Goal: Information Seeking & Learning: Get advice/opinions

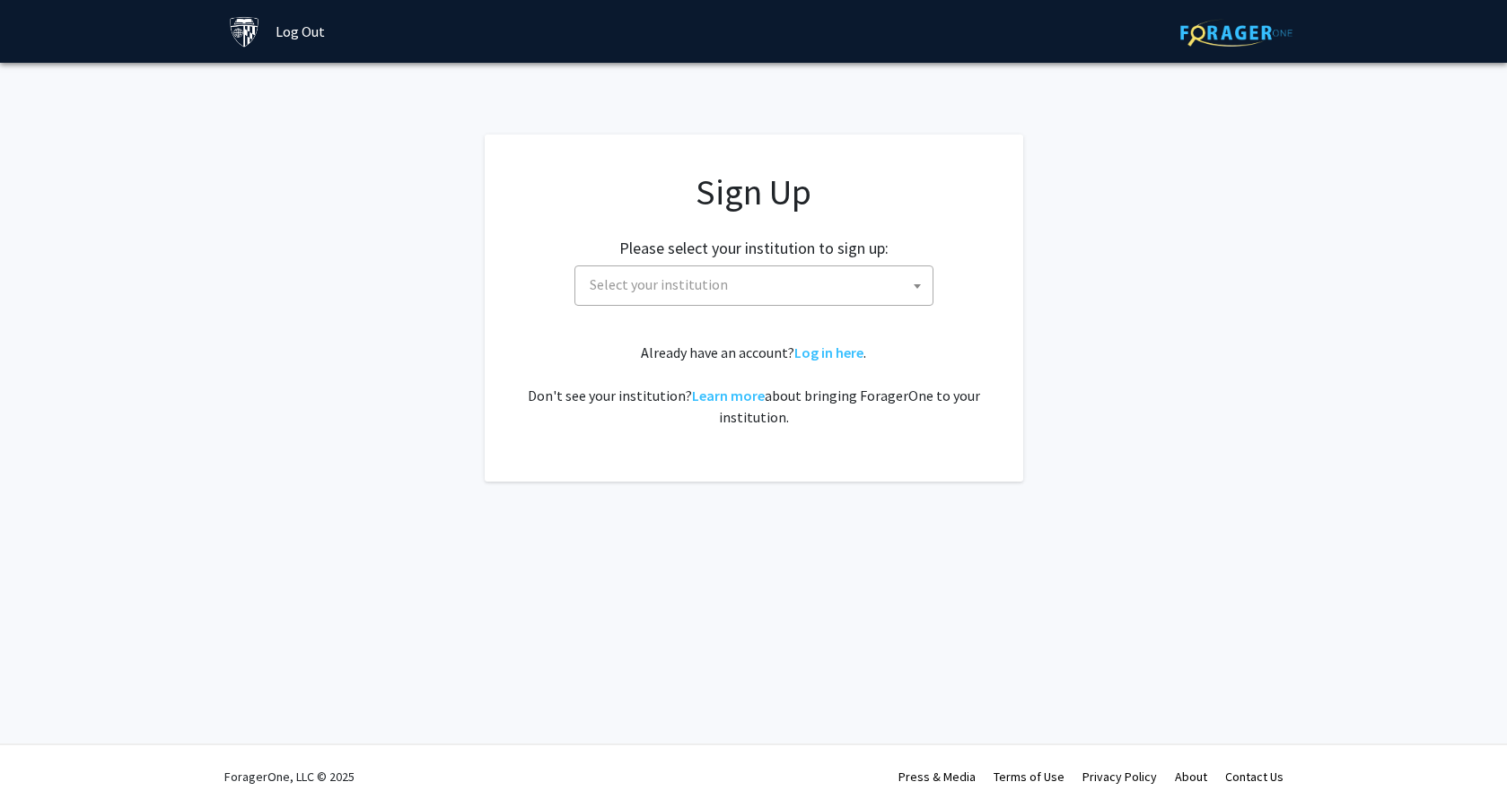
click at [819, 292] on span "Select your institution" at bounding box center [757, 285] width 350 height 37
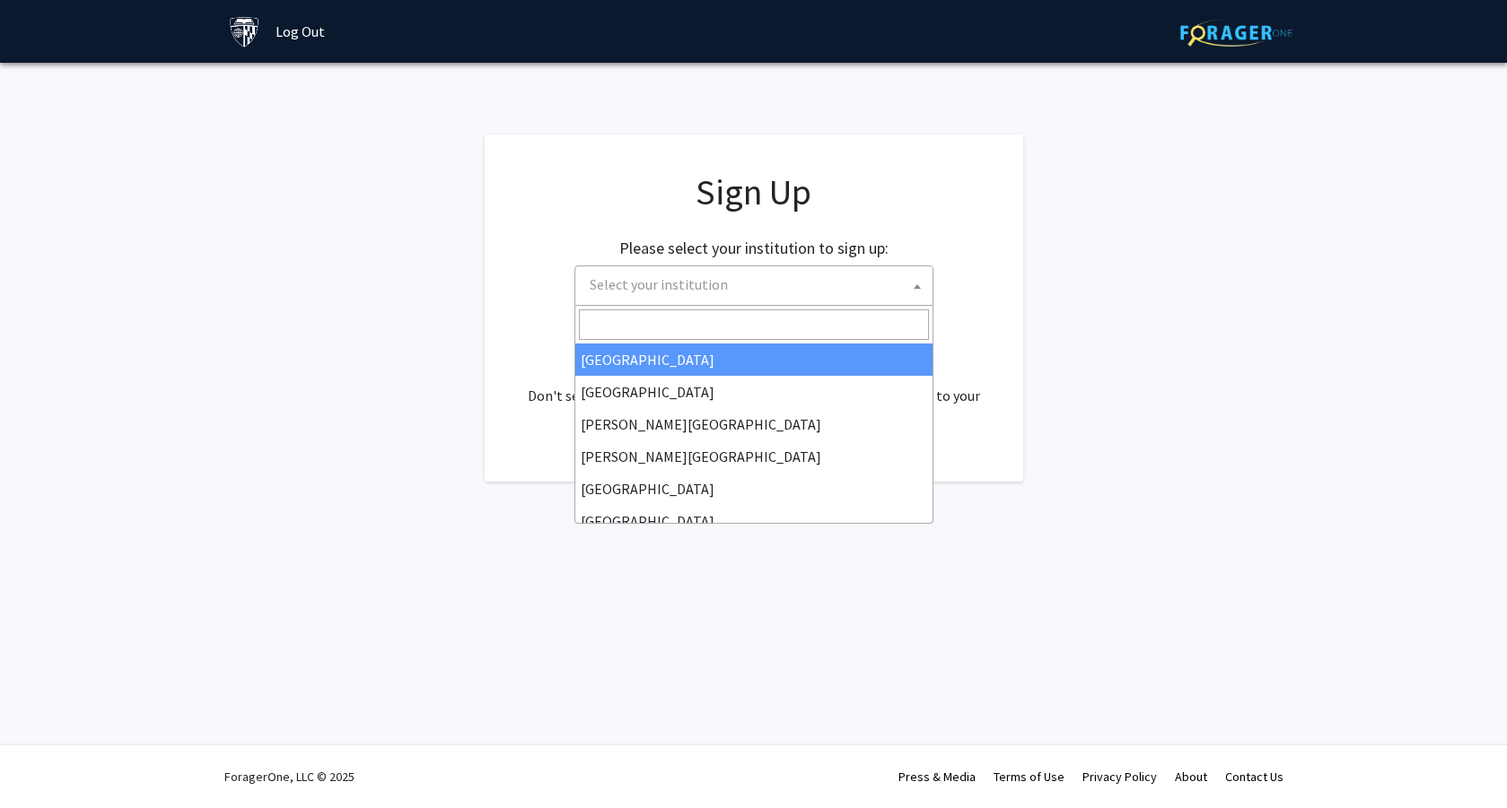
click at [738, 314] on input "Search" at bounding box center [754, 325] width 350 height 31
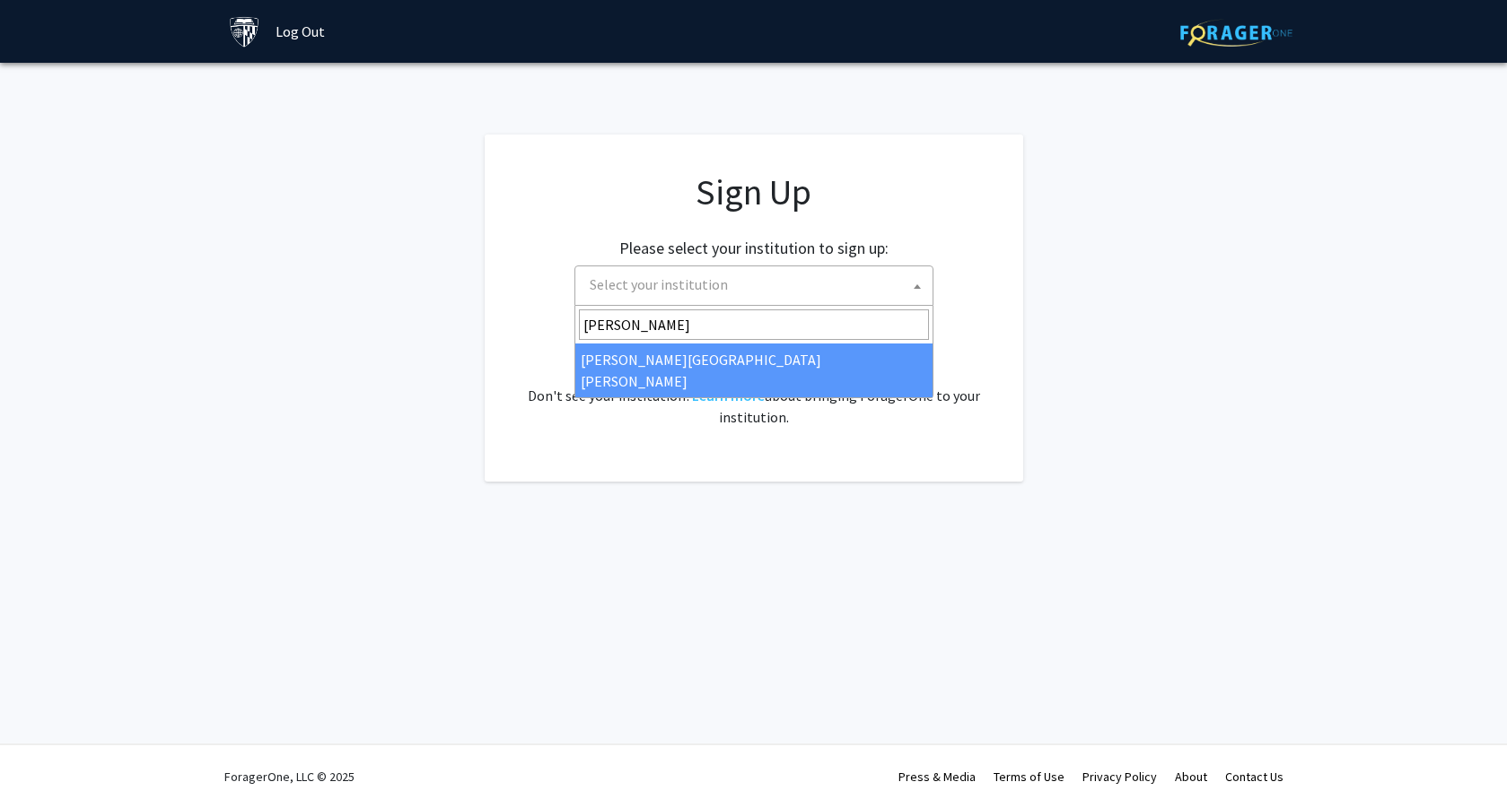
type input "john"
select select "1"
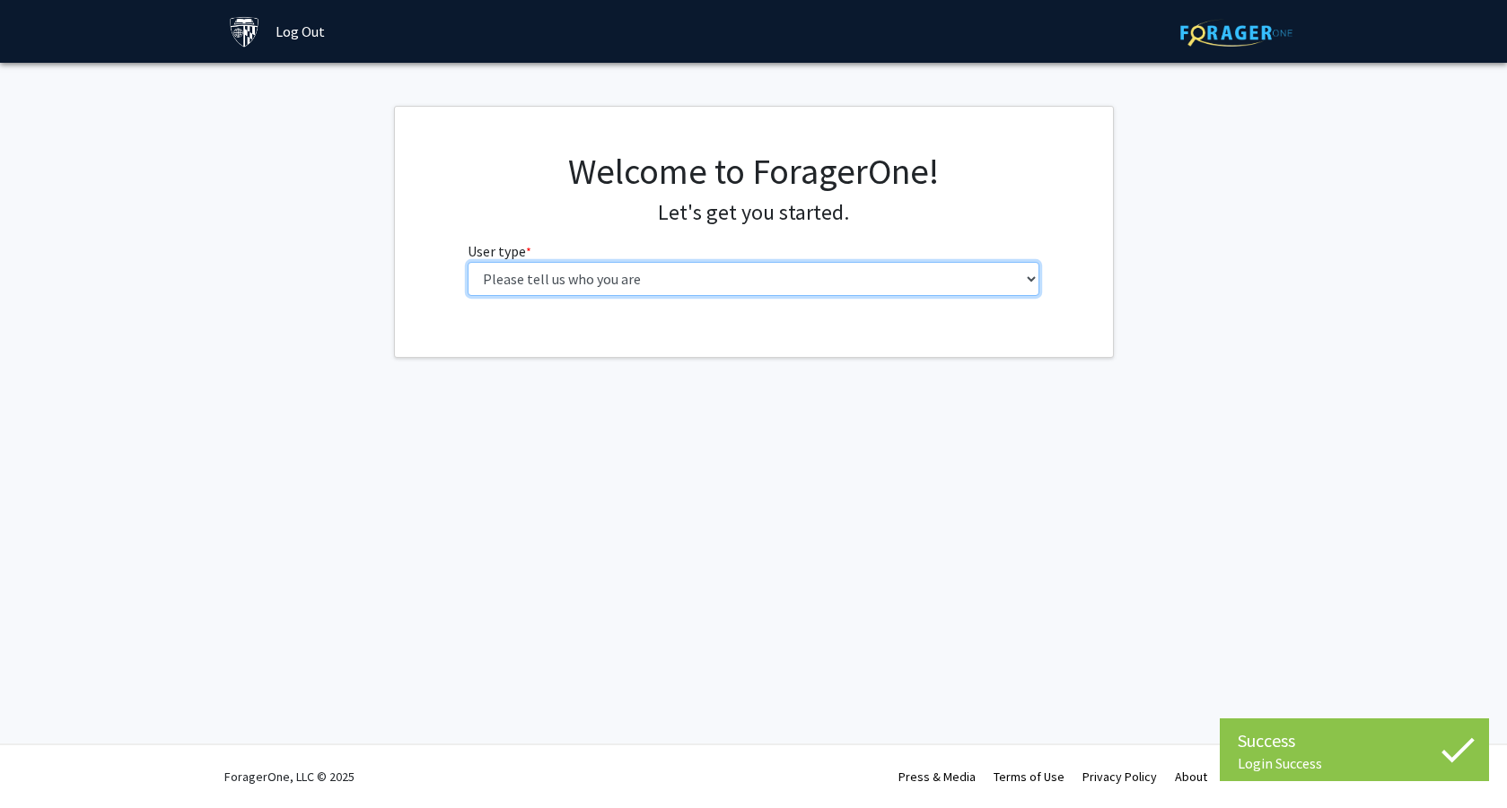
click at [693, 295] on select "Please tell us who you are Undergraduate Student Master's Student Doctoral Cand…" at bounding box center [754, 279] width 572 height 34
select select "1: undergrad"
click at [468, 262] on select "Please tell us who you are Undergraduate Student Master's Student Doctoral Cand…" at bounding box center [754, 279] width 572 height 34
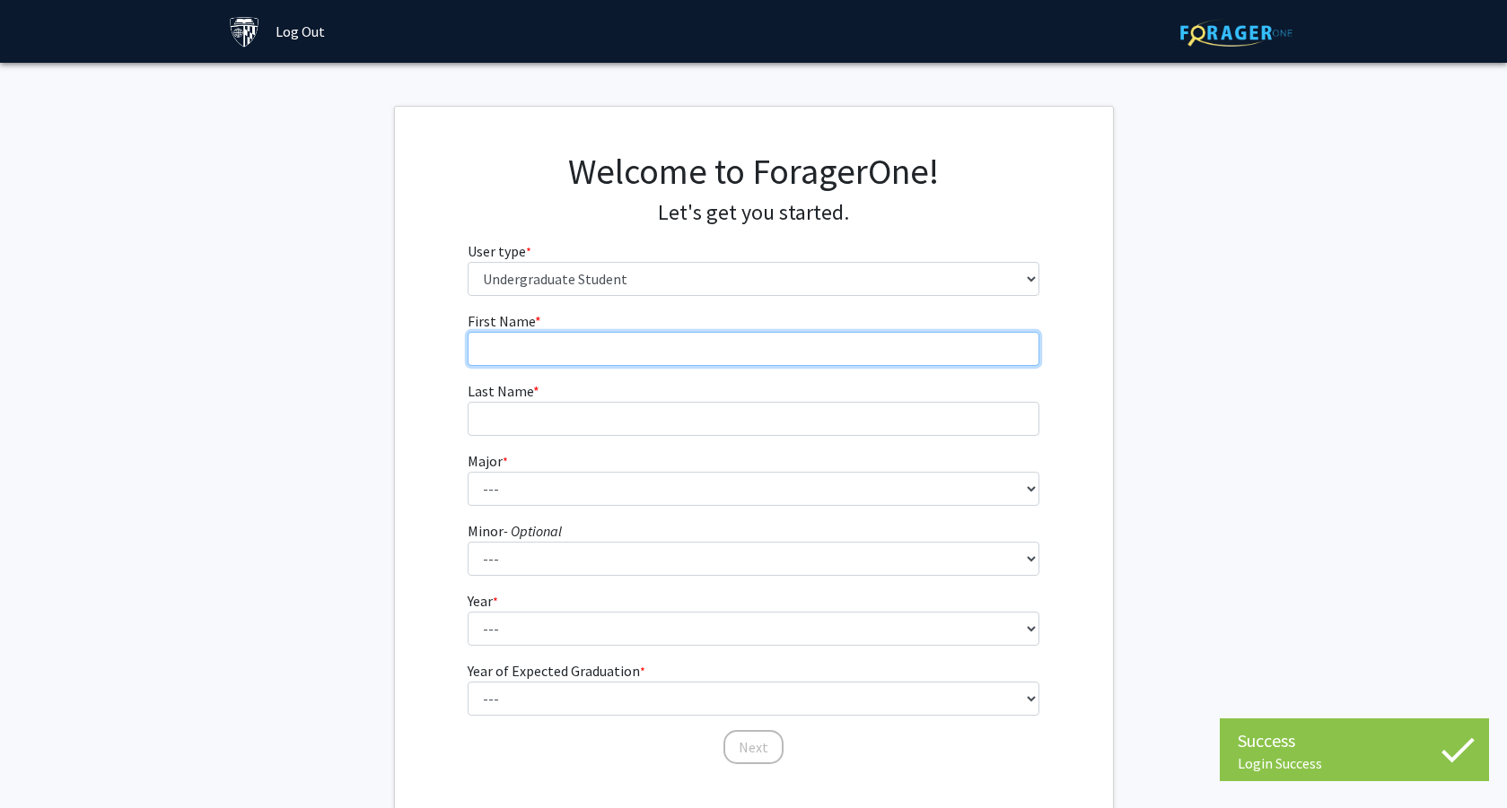
click at [591, 365] on form "First Name * required Last Name * required Major * required --- Africana Studie…" at bounding box center [754, 529] width 572 height 438
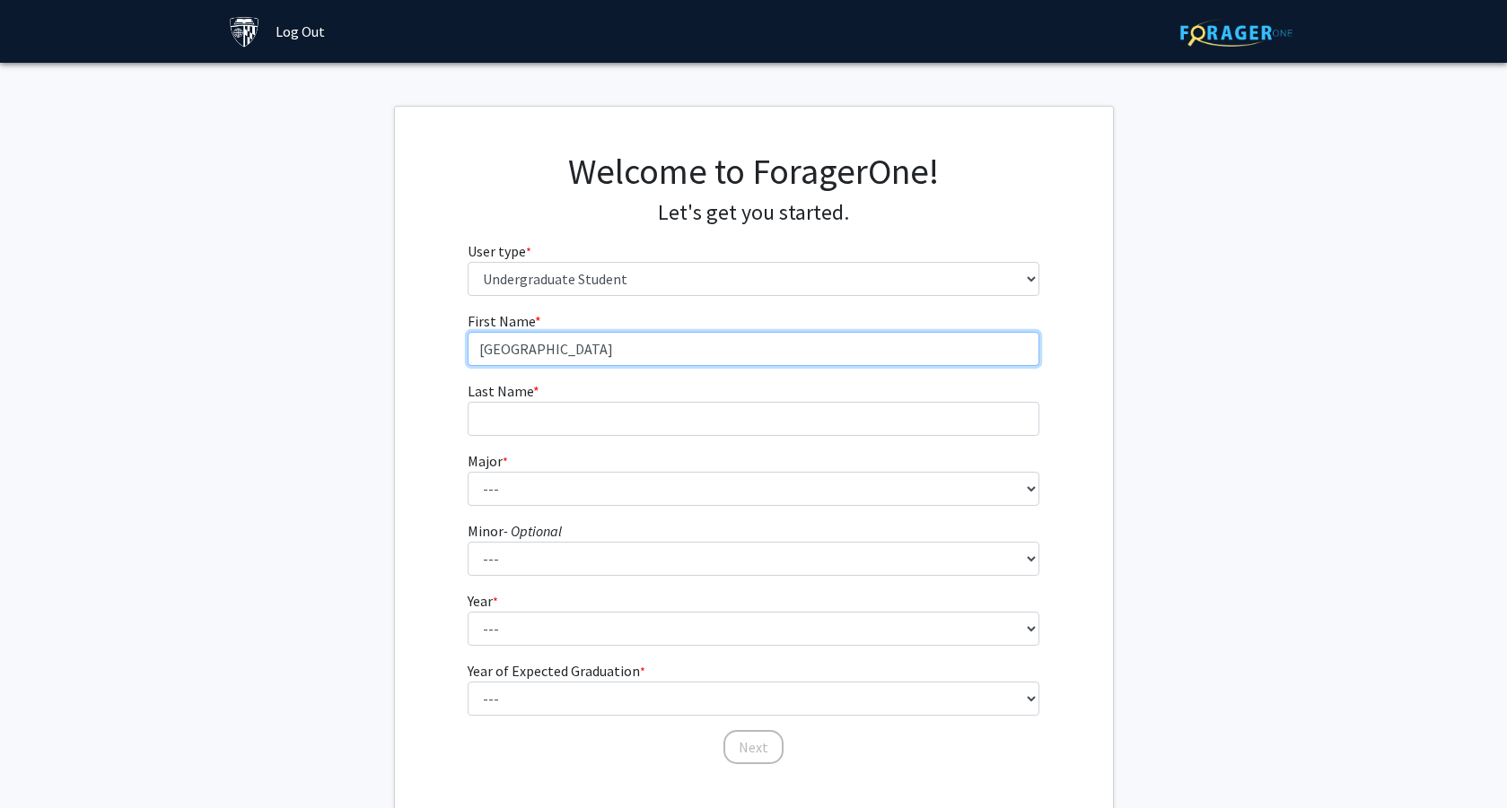
type input "[GEOGRAPHIC_DATA]"
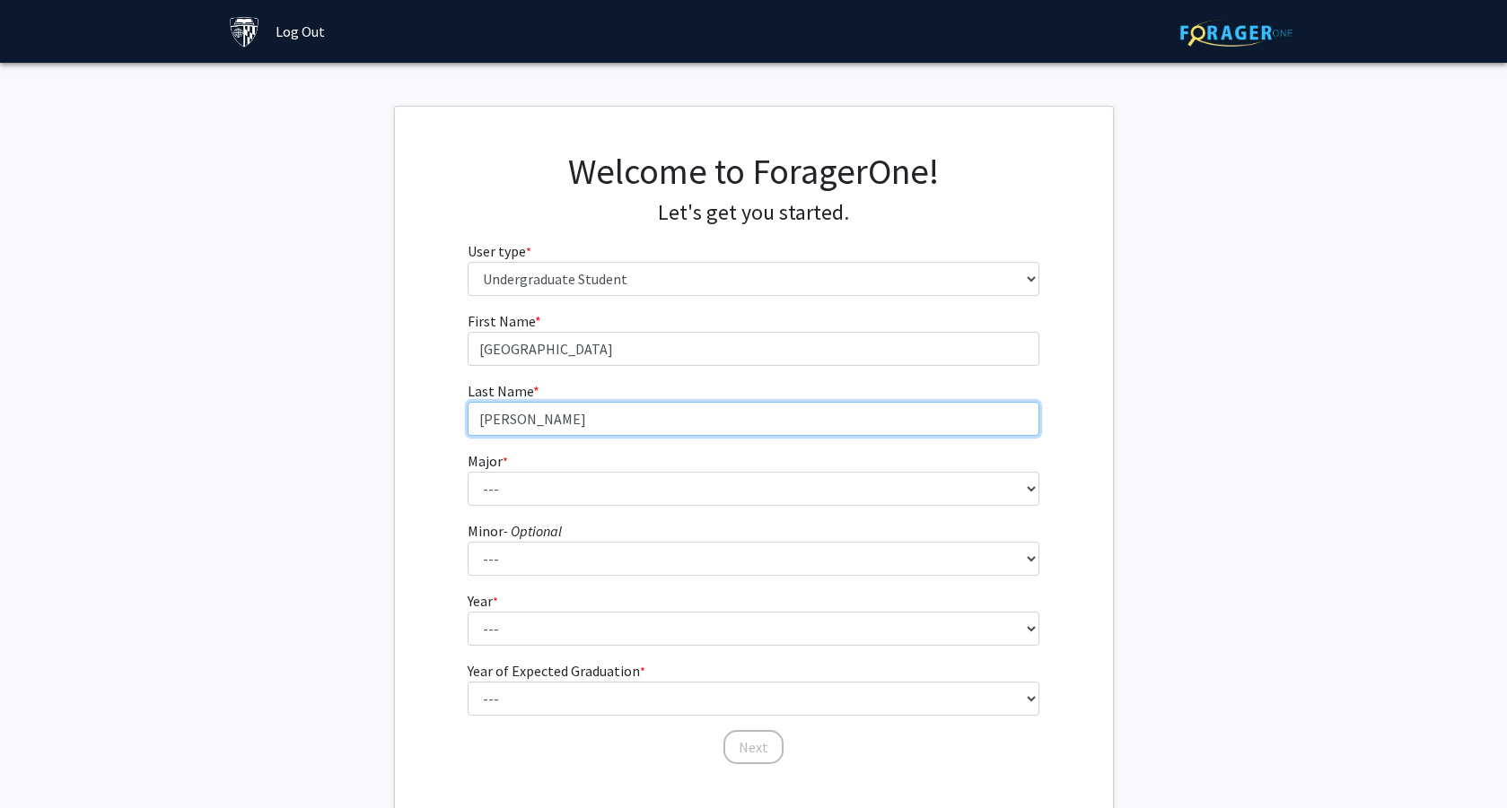
type input "[PERSON_NAME]"
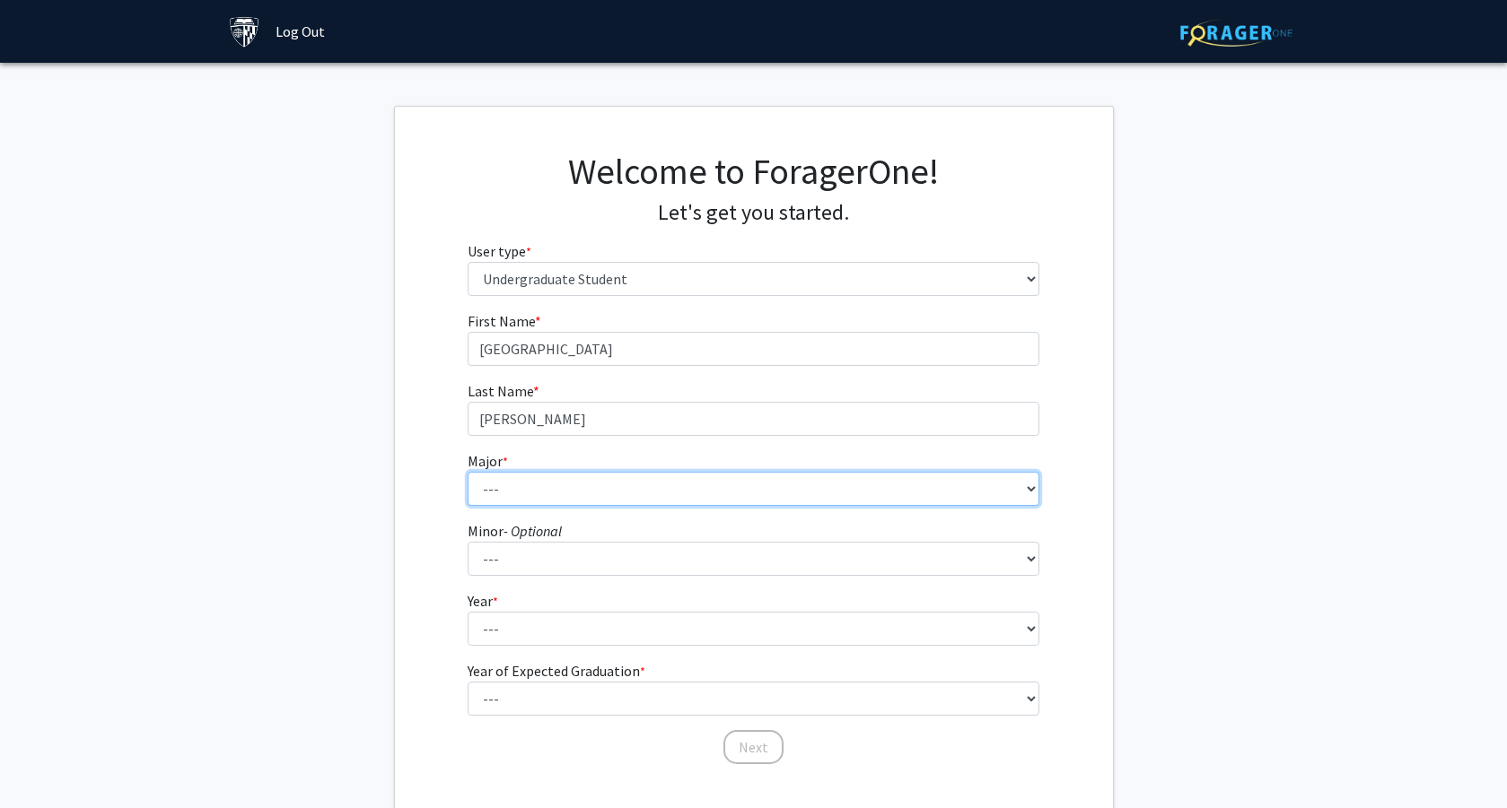
click at [511, 502] on select "--- Africana Studies Anthropology Applied Mathematics & Statistics Archaeology …" at bounding box center [754, 489] width 572 height 34
select select "51: 63"
click at [468, 472] on select "--- Africana Studies Anthropology Applied Mathematics & Statistics Archaeology …" at bounding box center [754, 489] width 572 height 34
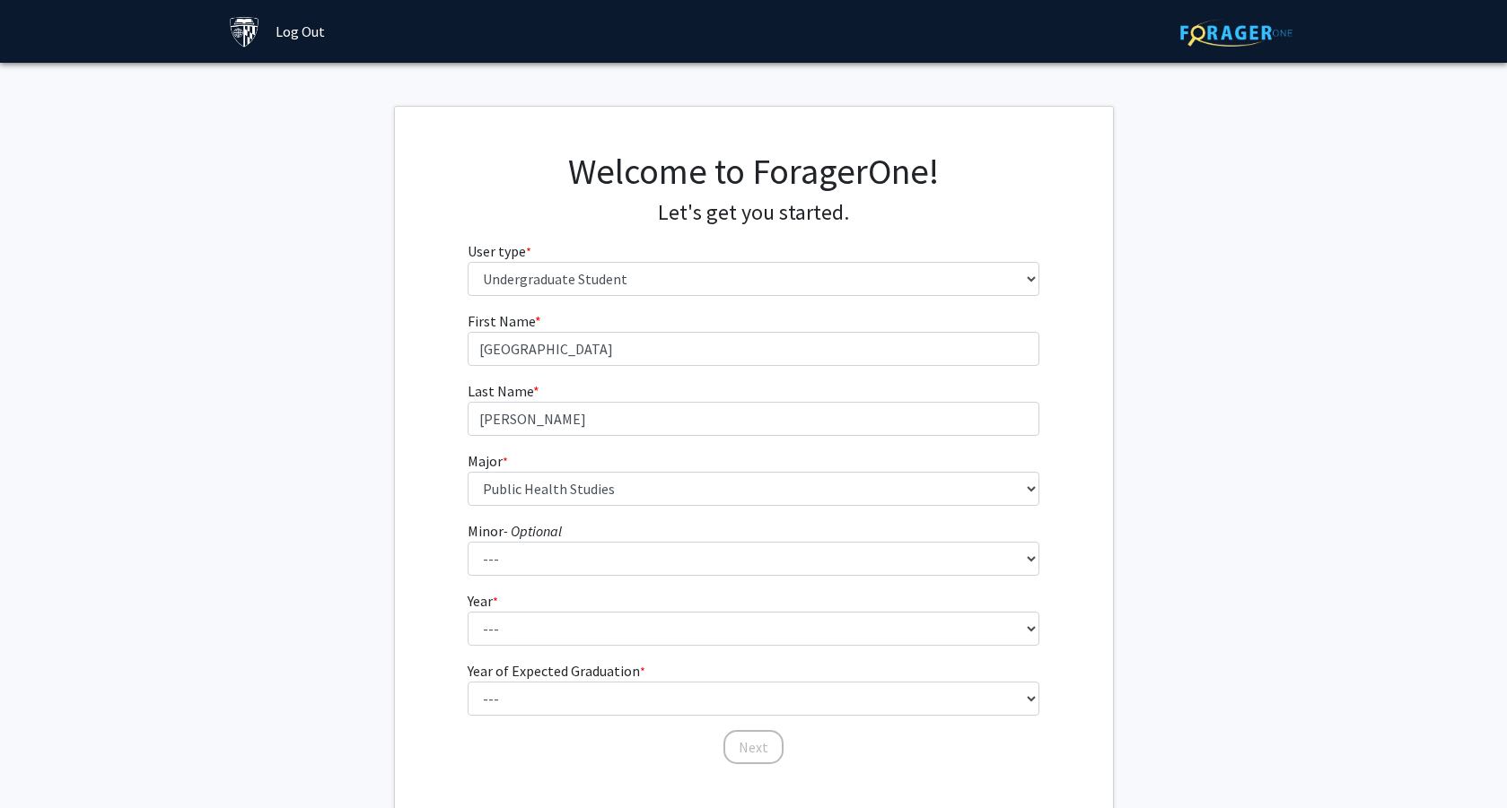
click at [573, 577] on form "First Name * required [PERSON_NAME] Last Name * required [PERSON_NAME] * requir…" at bounding box center [754, 529] width 572 height 438
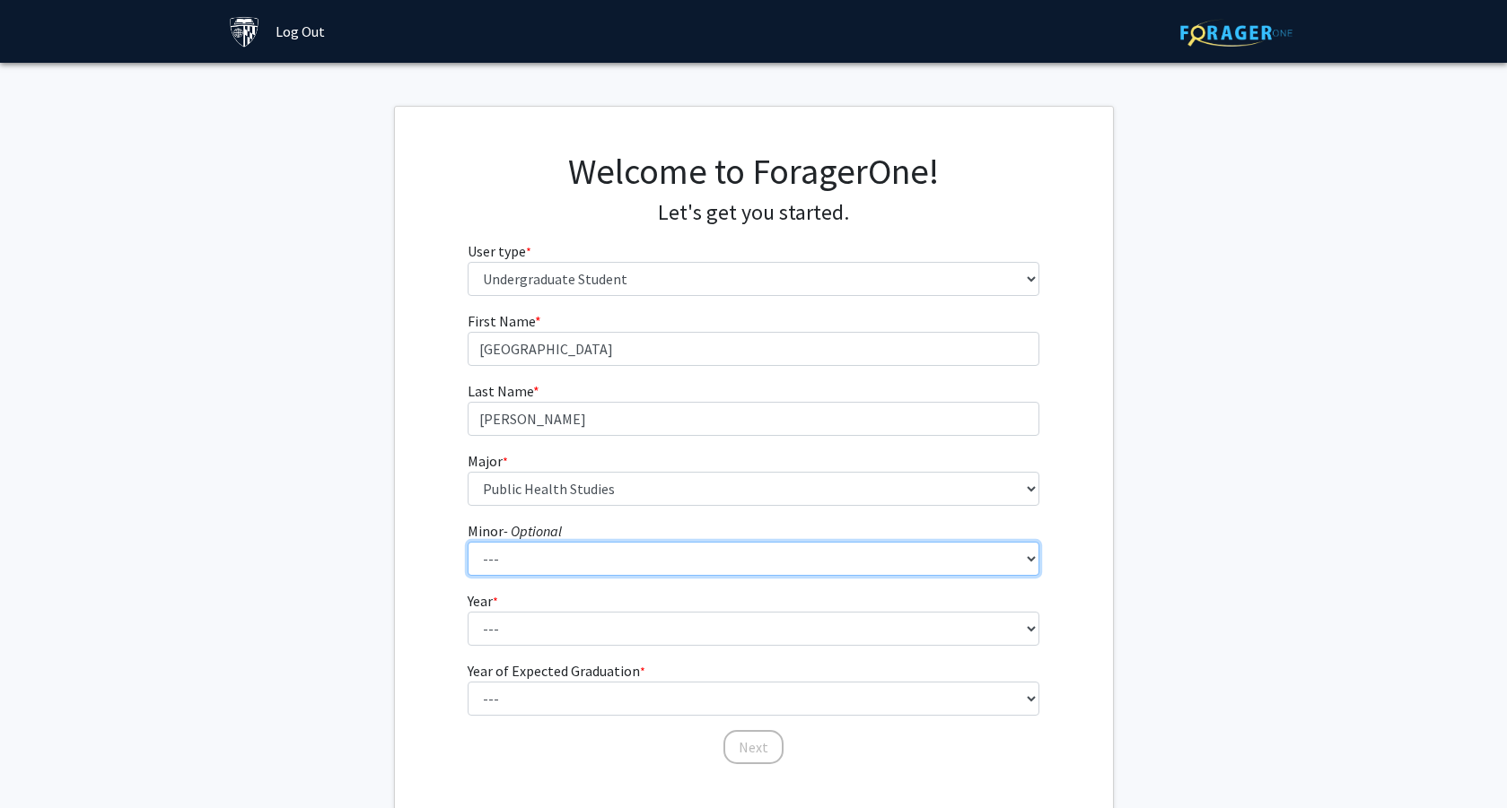
click at [564, 559] on select "--- Accounting and Financial Management Africana Studies Anthropology Applied M…" at bounding box center [754, 559] width 572 height 34
select select "16: 28"
click at [468, 542] on select "--- Accounting and Financial Management Africana Studies Anthropology Applied M…" at bounding box center [754, 559] width 572 height 34
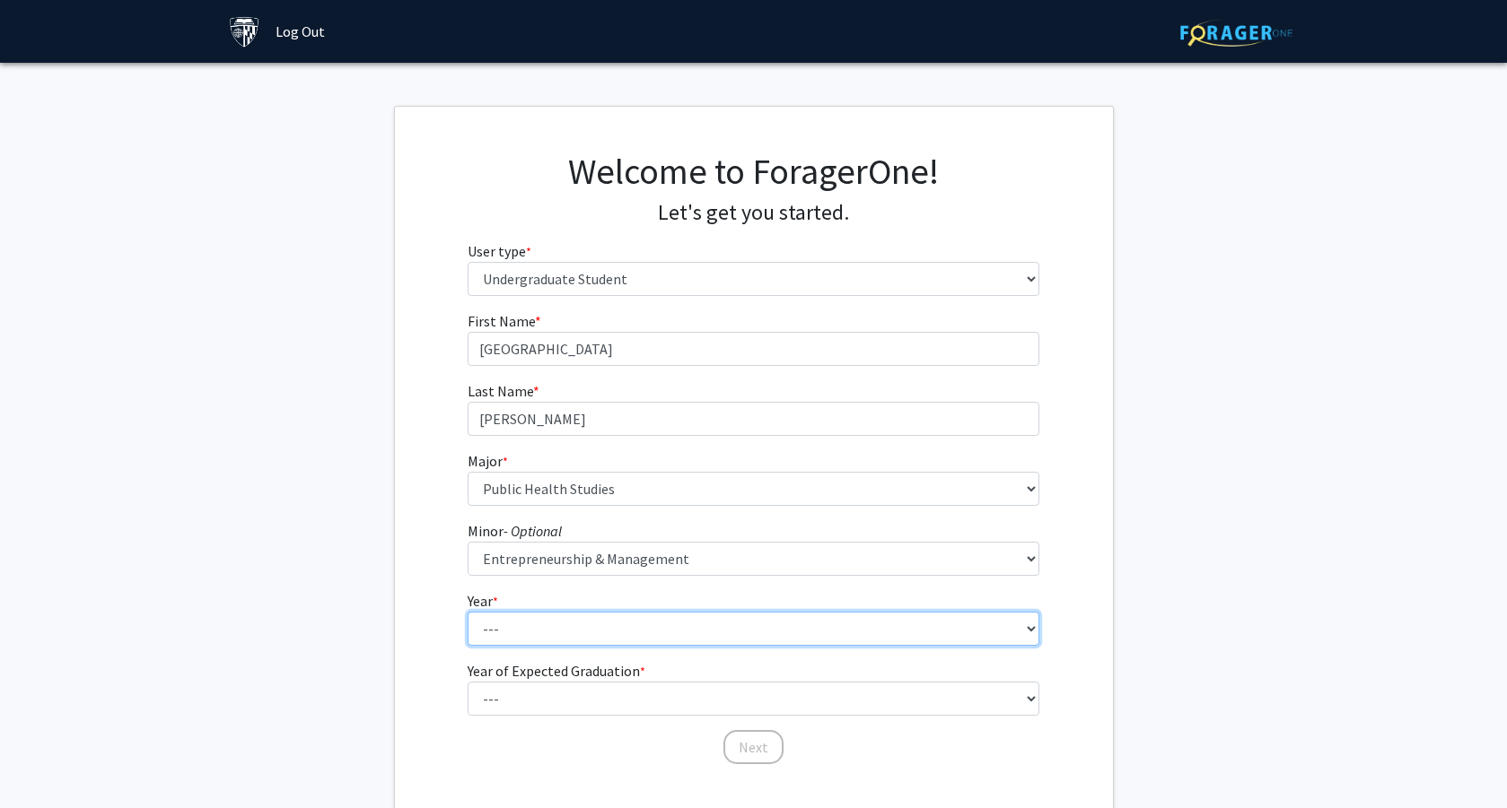
click at [503, 625] on select "--- First-year Sophomore Junior Senior Postbaccalaureate Certificate" at bounding box center [754, 629] width 572 height 34
select select "1: first-year"
click at [468, 612] on select "--- First-year Sophomore Junior Senior Postbaccalaureate Certificate" at bounding box center [754, 629] width 572 height 34
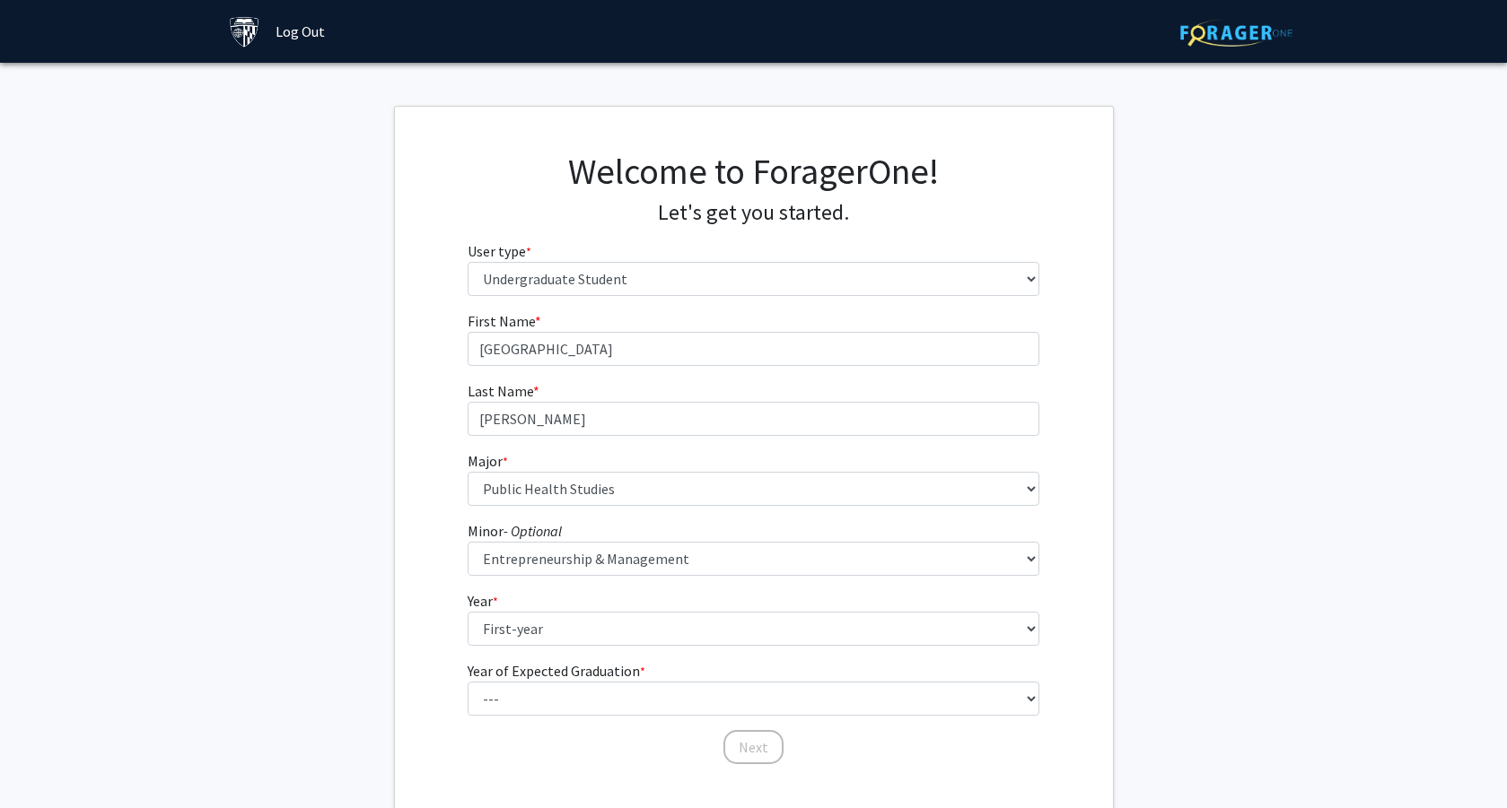
click at [359, 607] on fg-get-started "Welcome to ForagerOne! Let's get you started. User type * required Please tell …" at bounding box center [753, 460] width 1507 height 708
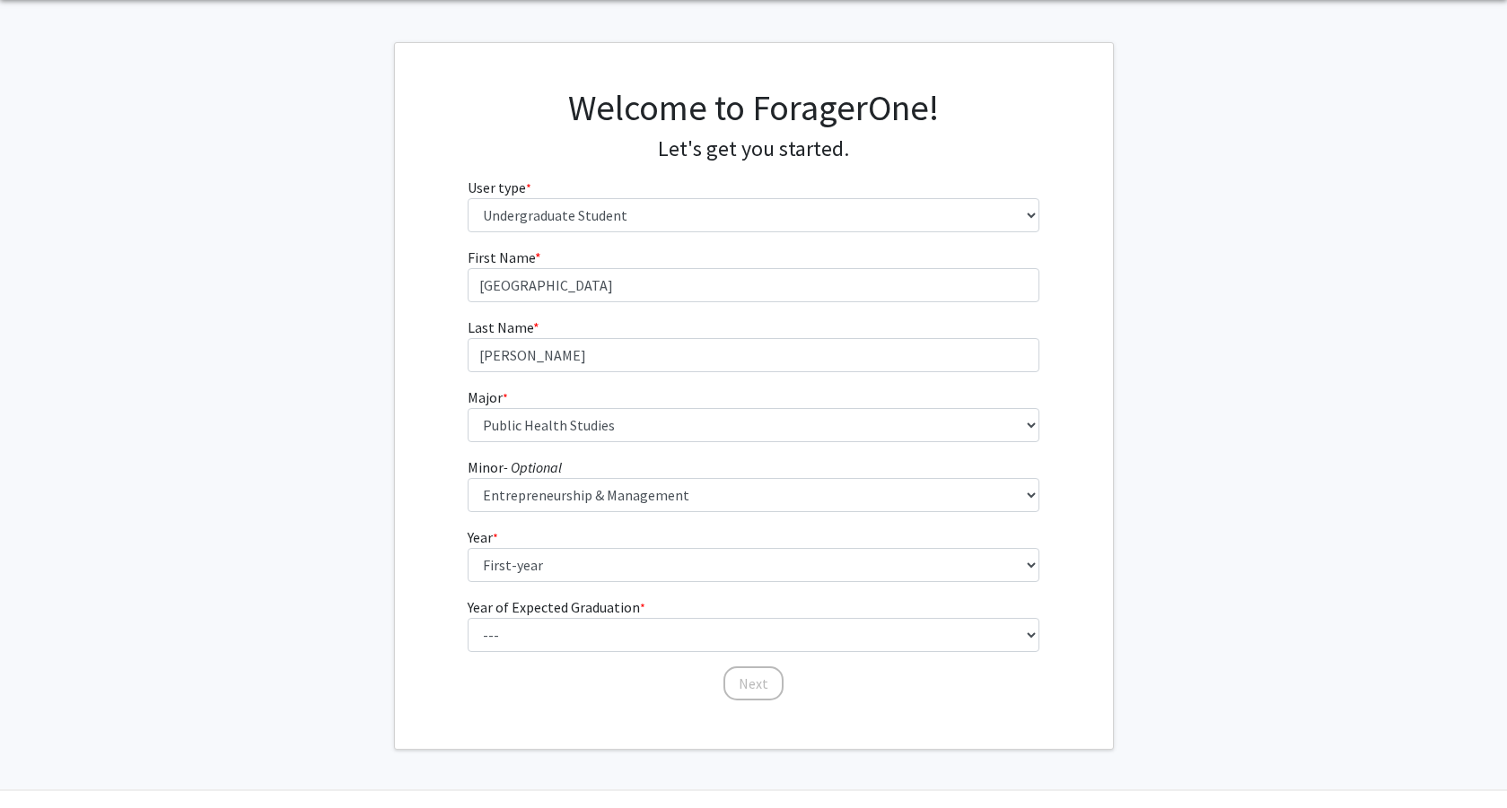
scroll to position [80, 0]
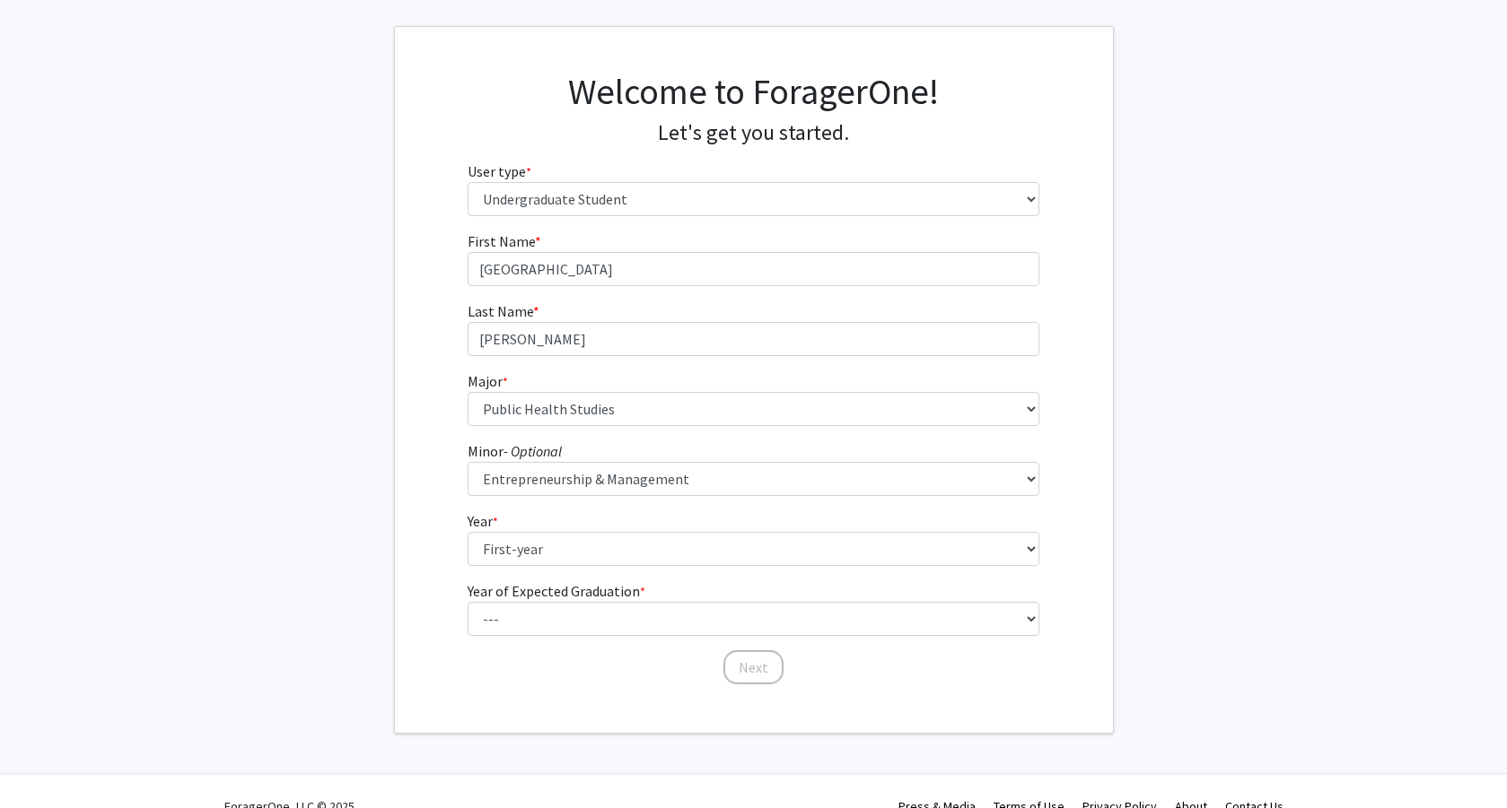
click at [515, 642] on form "First Name * required [PERSON_NAME] Last Name * required [PERSON_NAME] * requir…" at bounding box center [754, 450] width 572 height 438
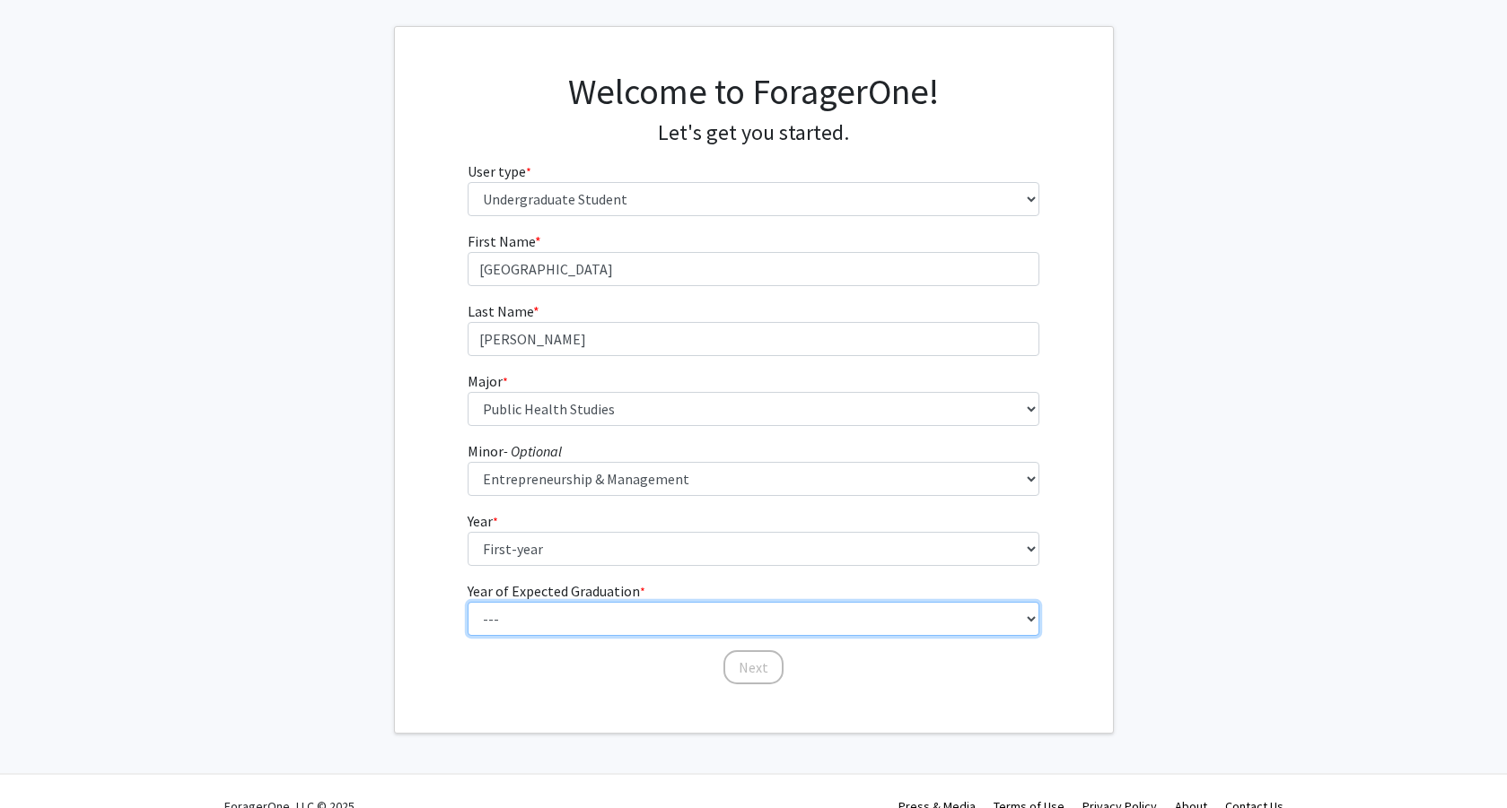
click at [515, 635] on select "--- 2025 2026 2027 2028 2029 2030 2031 2032 2033 2034" at bounding box center [754, 619] width 572 height 34
select select "5: 2029"
click at [468, 602] on select "--- 2025 2026 2027 2028 2029 2030 2031 2032 2033 2034" at bounding box center [754, 619] width 572 height 34
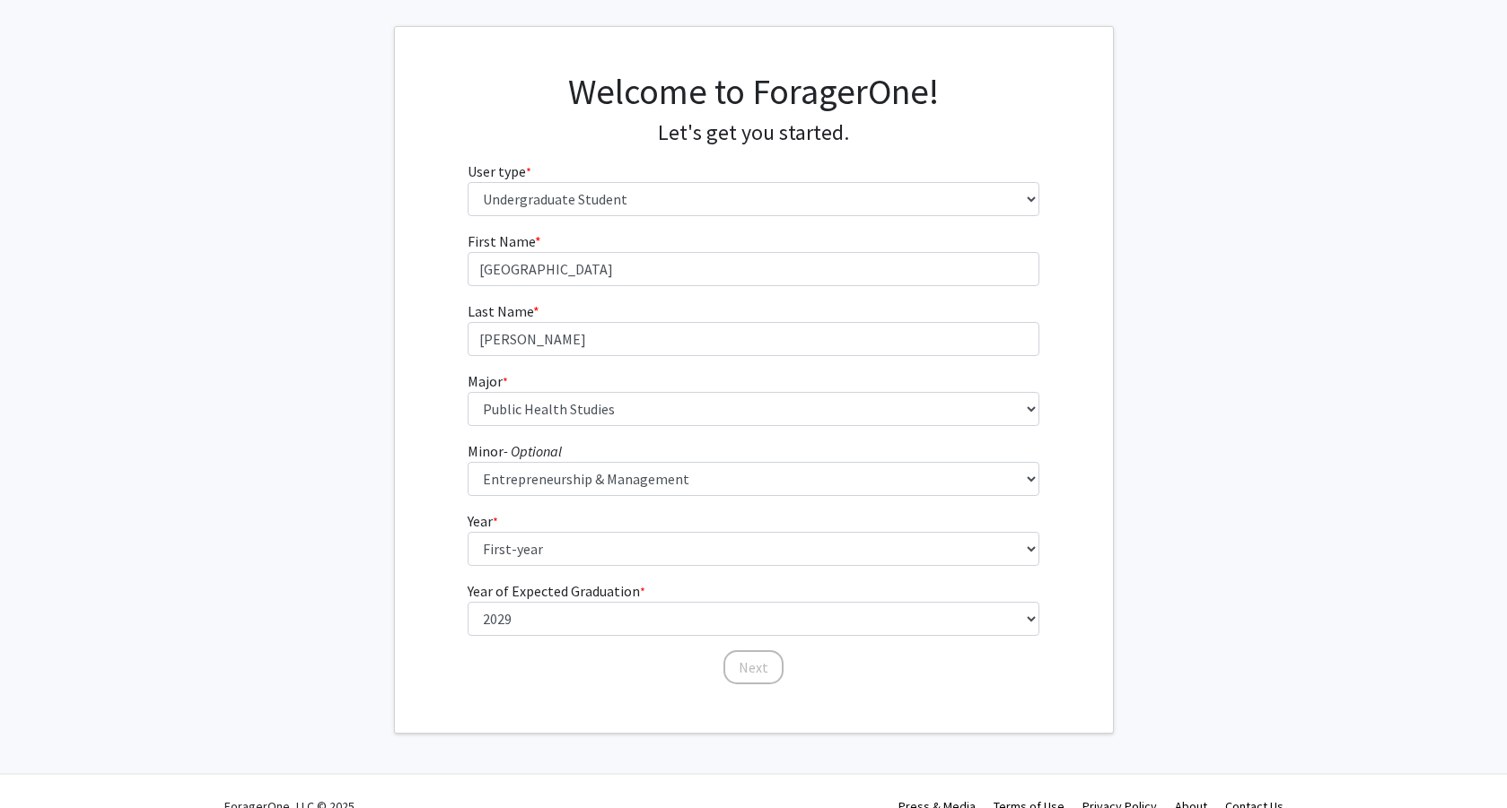
click at [432, 658] on div "First Name * required [PERSON_NAME] Last Name * required [PERSON_NAME] * requir…" at bounding box center [754, 459] width 718 height 456
click at [725, 661] on button "Next" at bounding box center [753, 668] width 60 height 34
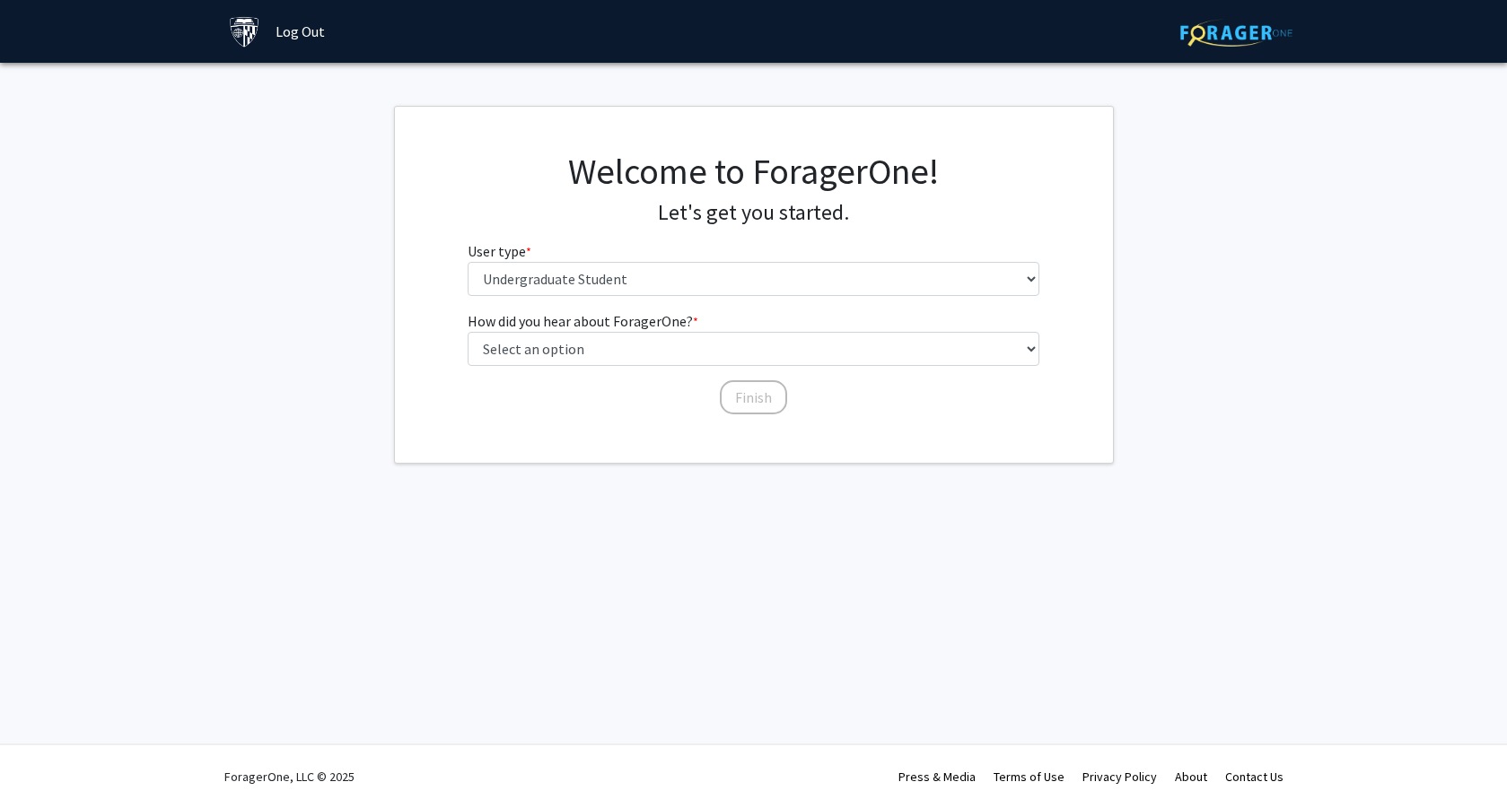
scroll to position [0, 0]
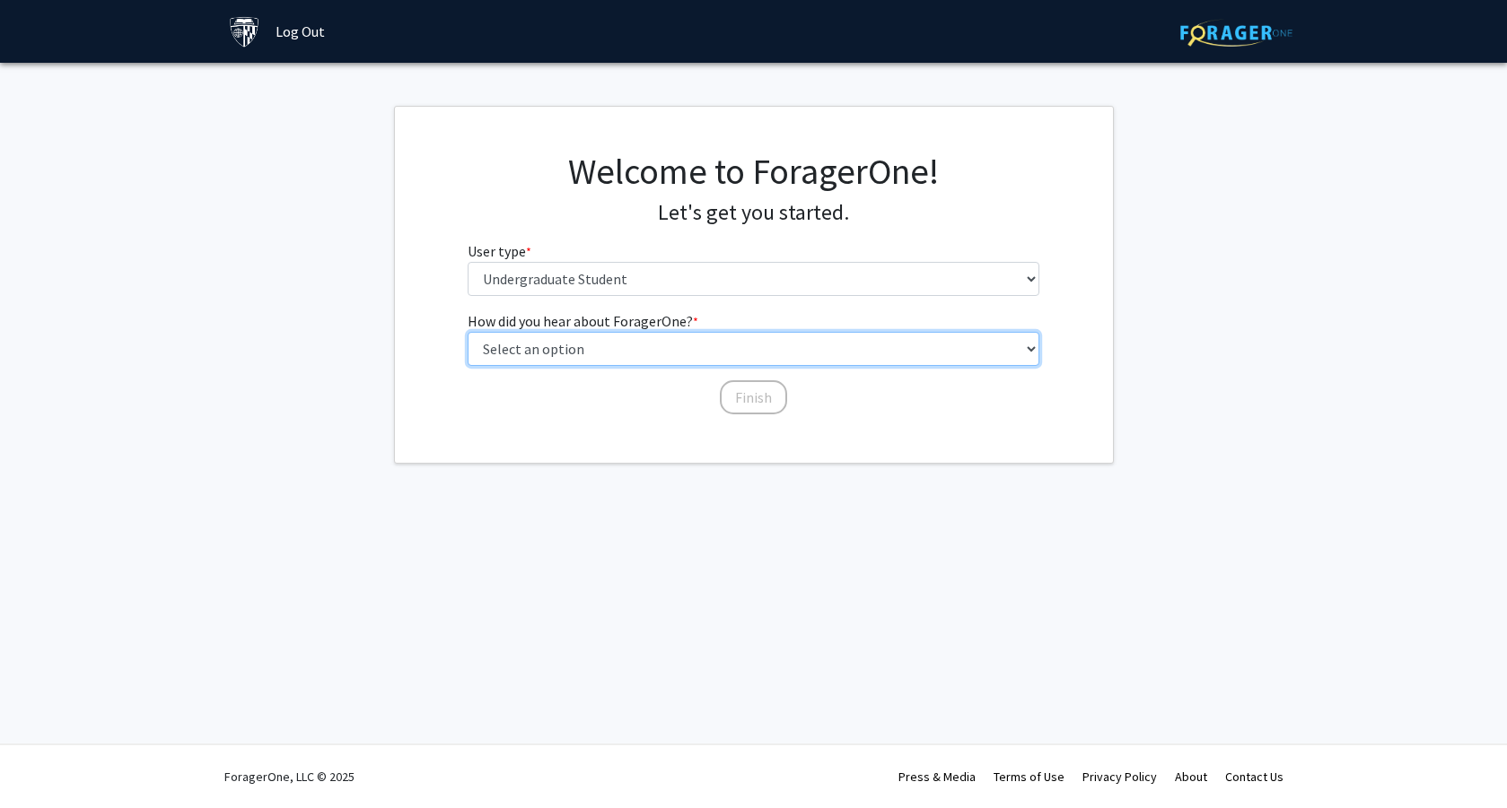
click at [686, 345] on select "Select an option Peer/student recommendation Faculty/staff recommendation Unive…" at bounding box center [754, 349] width 572 height 34
select select "3: university_website"
click at [468, 332] on select "Select an option Peer/student recommendation Faculty/staff recommendation Unive…" at bounding box center [754, 349] width 572 height 34
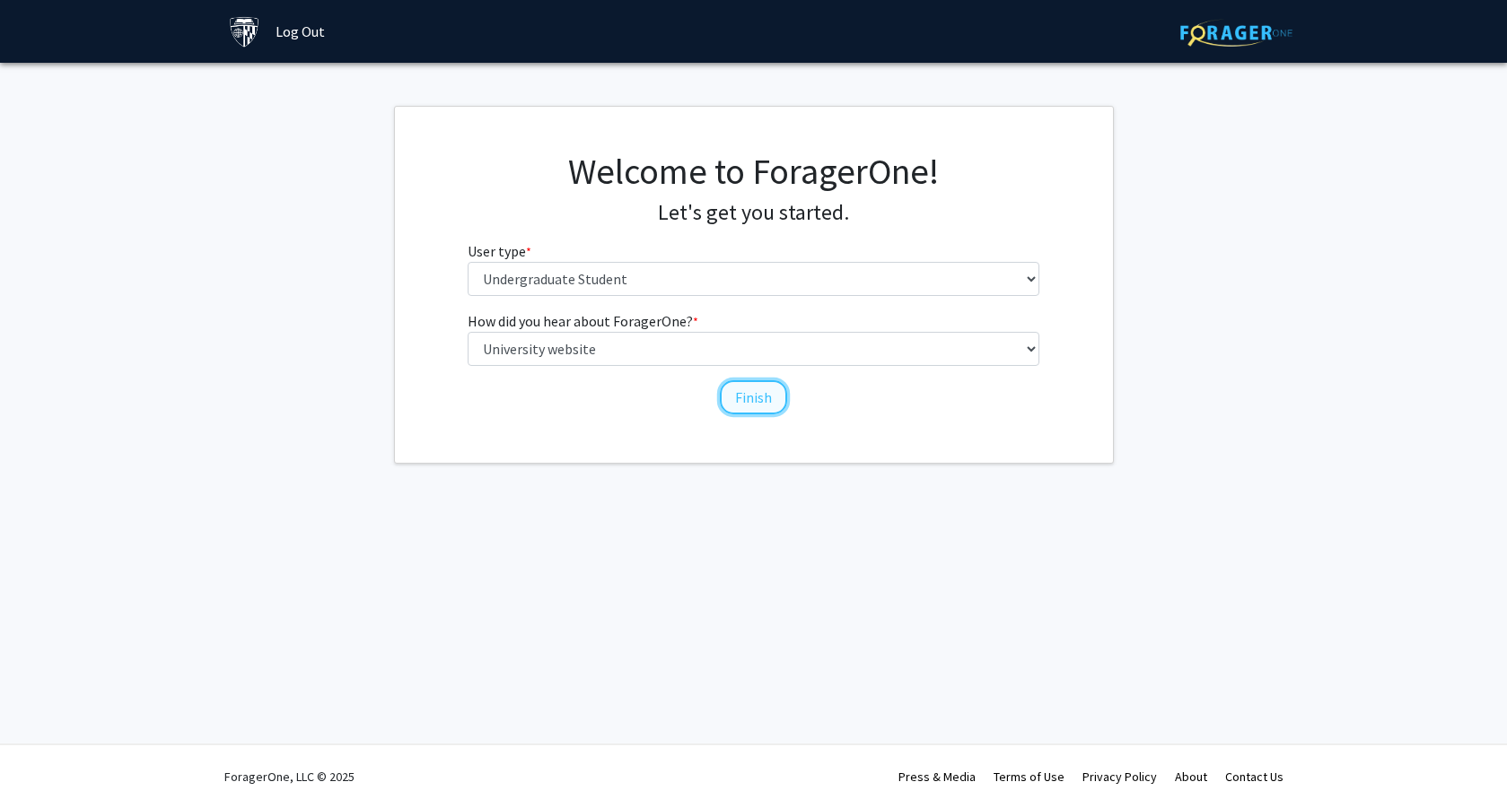
click at [771, 395] on button "Finish" at bounding box center [753, 397] width 67 height 34
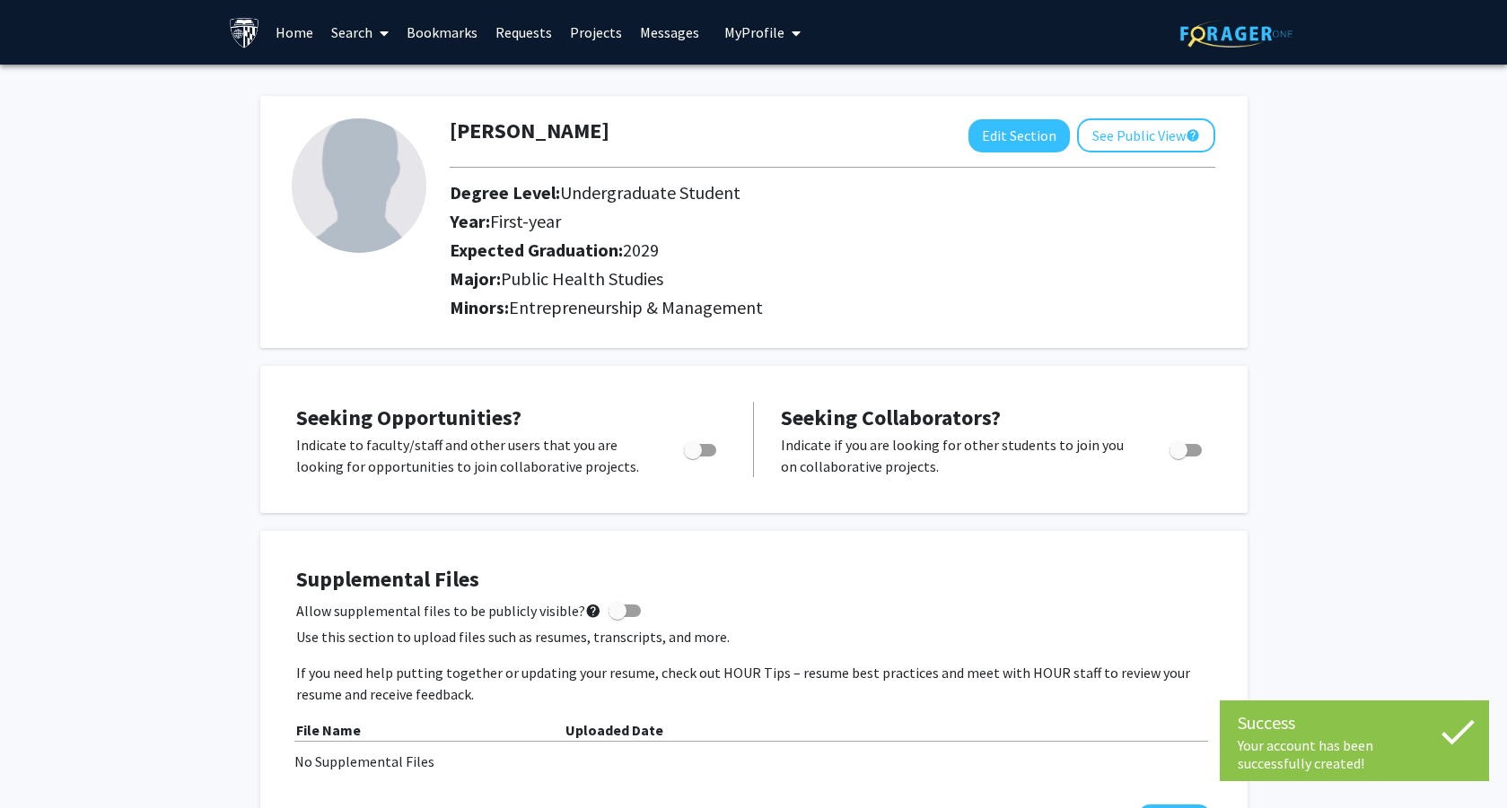
click at [698, 450] on span "Toggle" at bounding box center [693, 450] width 18 height 18
click at [693, 457] on input "Are you actively seeking opportunities?" at bounding box center [692, 457] width 1 height 1
checkbox input "true"
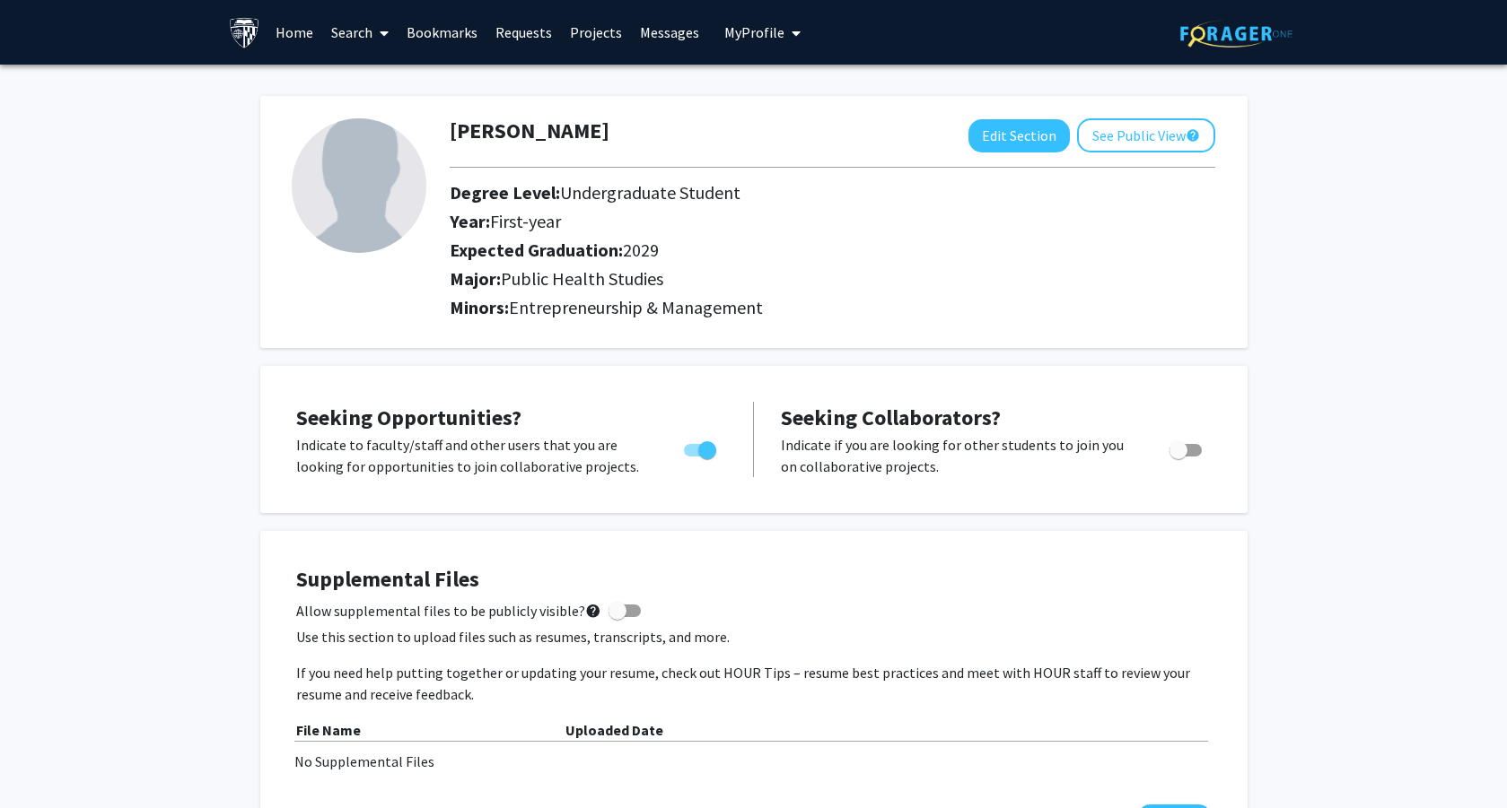
click at [380, 37] on span at bounding box center [380, 33] width 16 height 63
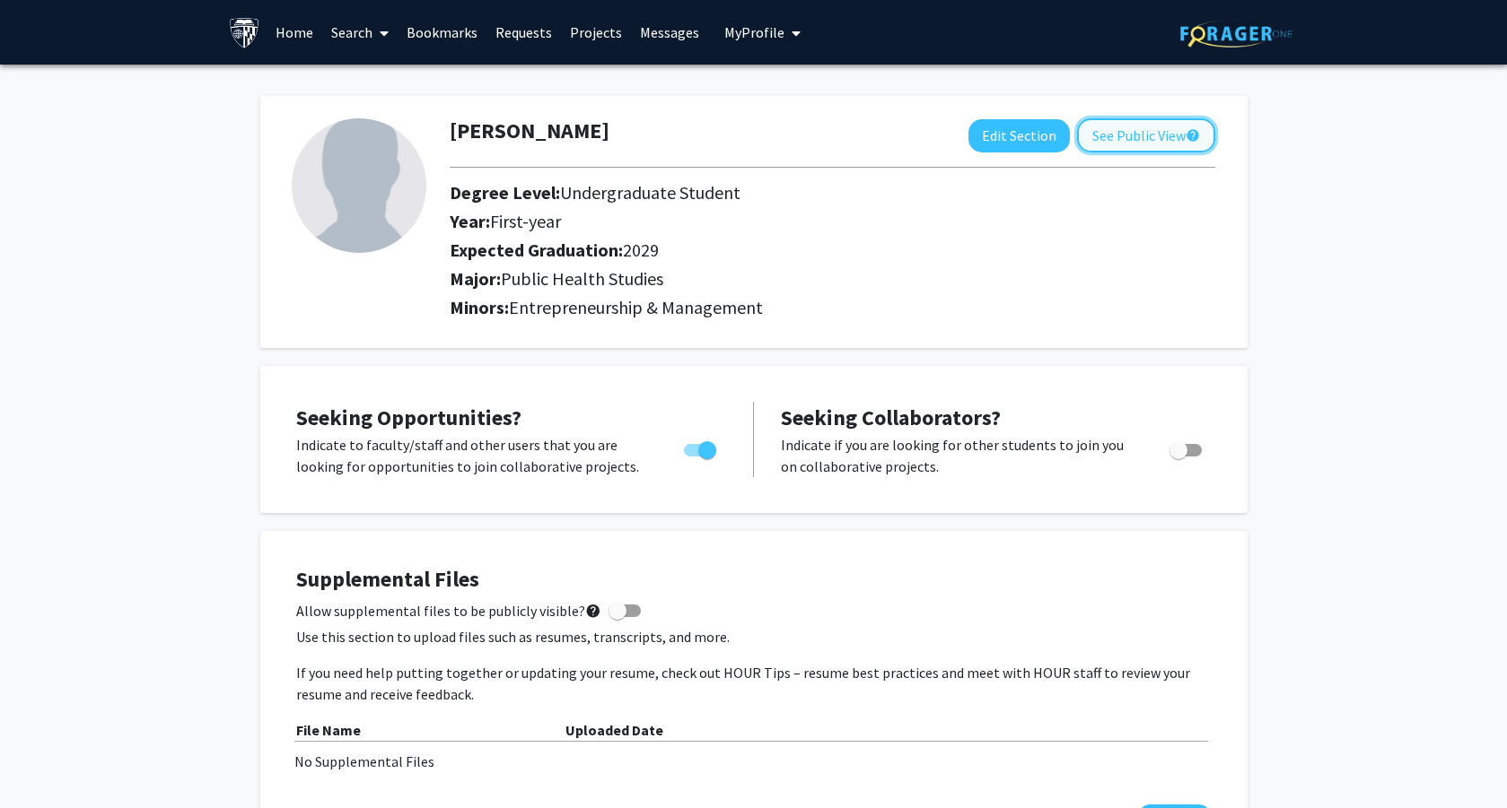
click at [1102, 147] on button "See Public View help" at bounding box center [1146, 135] width 138 height 34
click at [328, 176] on img at bounding box center [359, 185] width 135 height 135
click at [1018, 137] on button "Edit Section" at bounding box center [1018, 135] width 101 height 33
select select "first-year"
select select "2029"
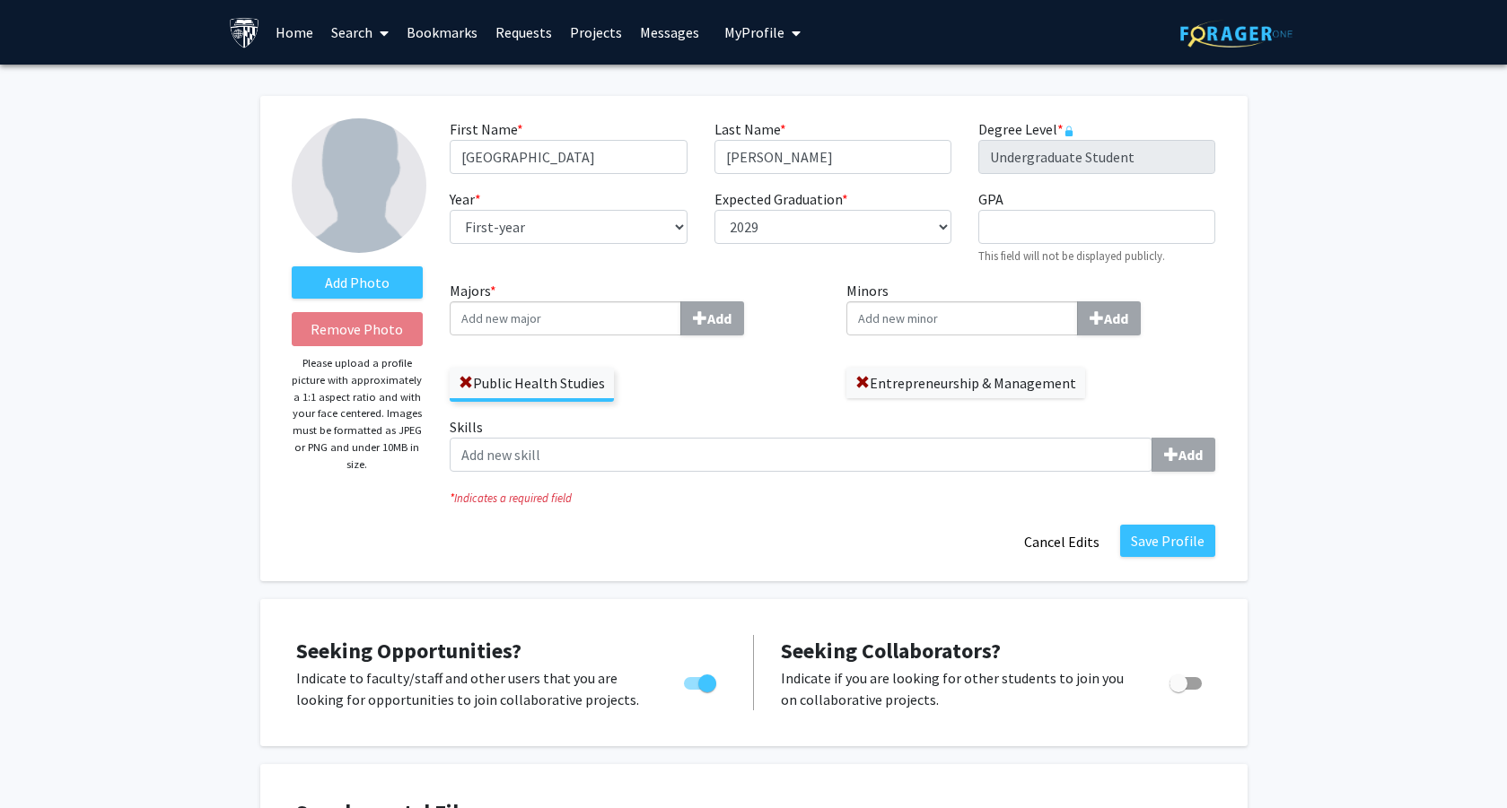
click at [362, 306] on div "Add Photo Remove Photo Please upload a profile picture with approximately a 1:1…" at bounding box center [357, 338] width 159 height 441
click at [356, 293] on label "Add Photo" at bounding box center [358, 283] width 132 height 32
click at [0, 0] on input "Add Photo" at bounding box center [0, 0] width 0 height 0
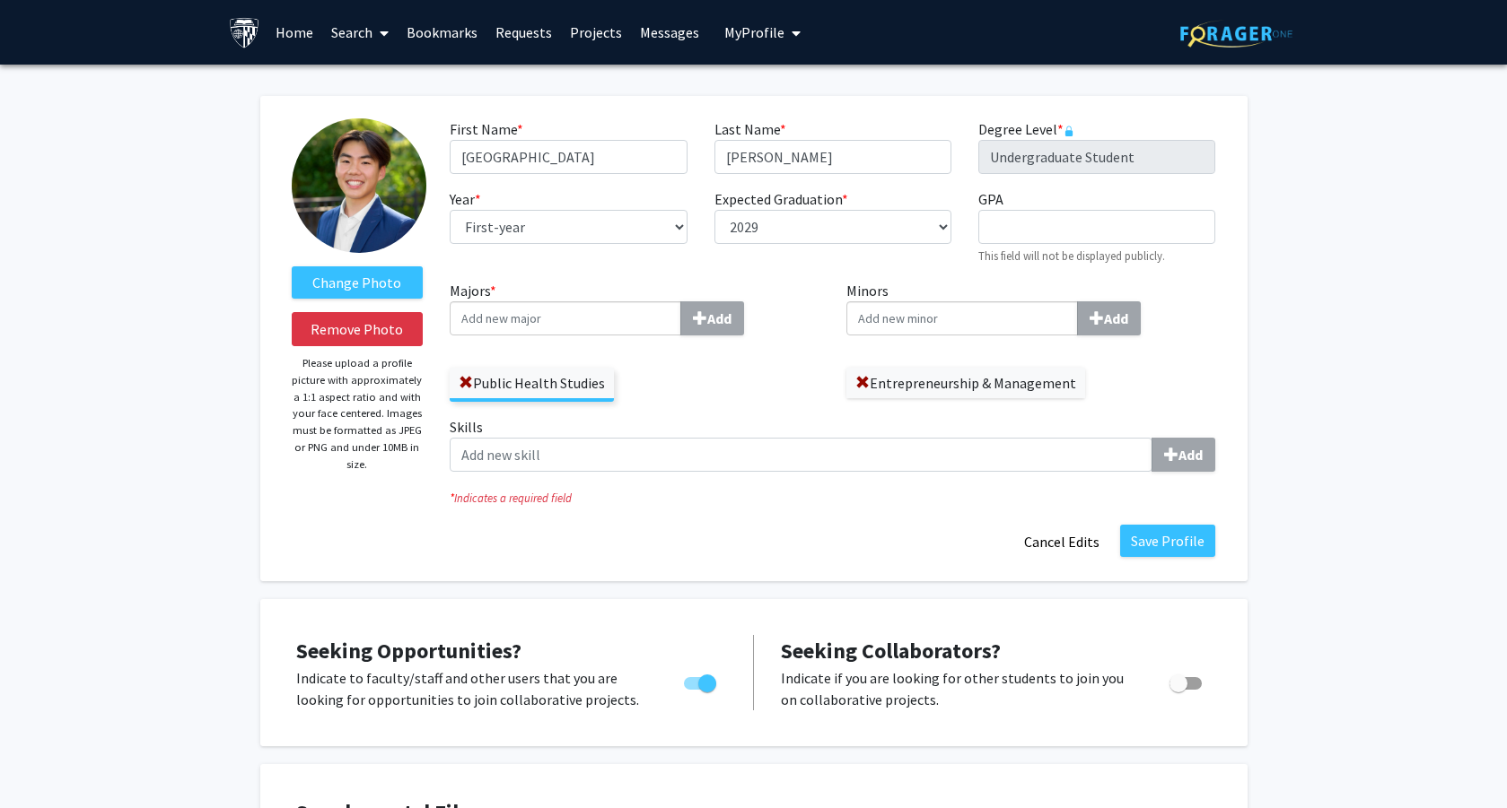
click at [359, 30] on link "Search" at bounding box center [359, 32] width 75 height 63
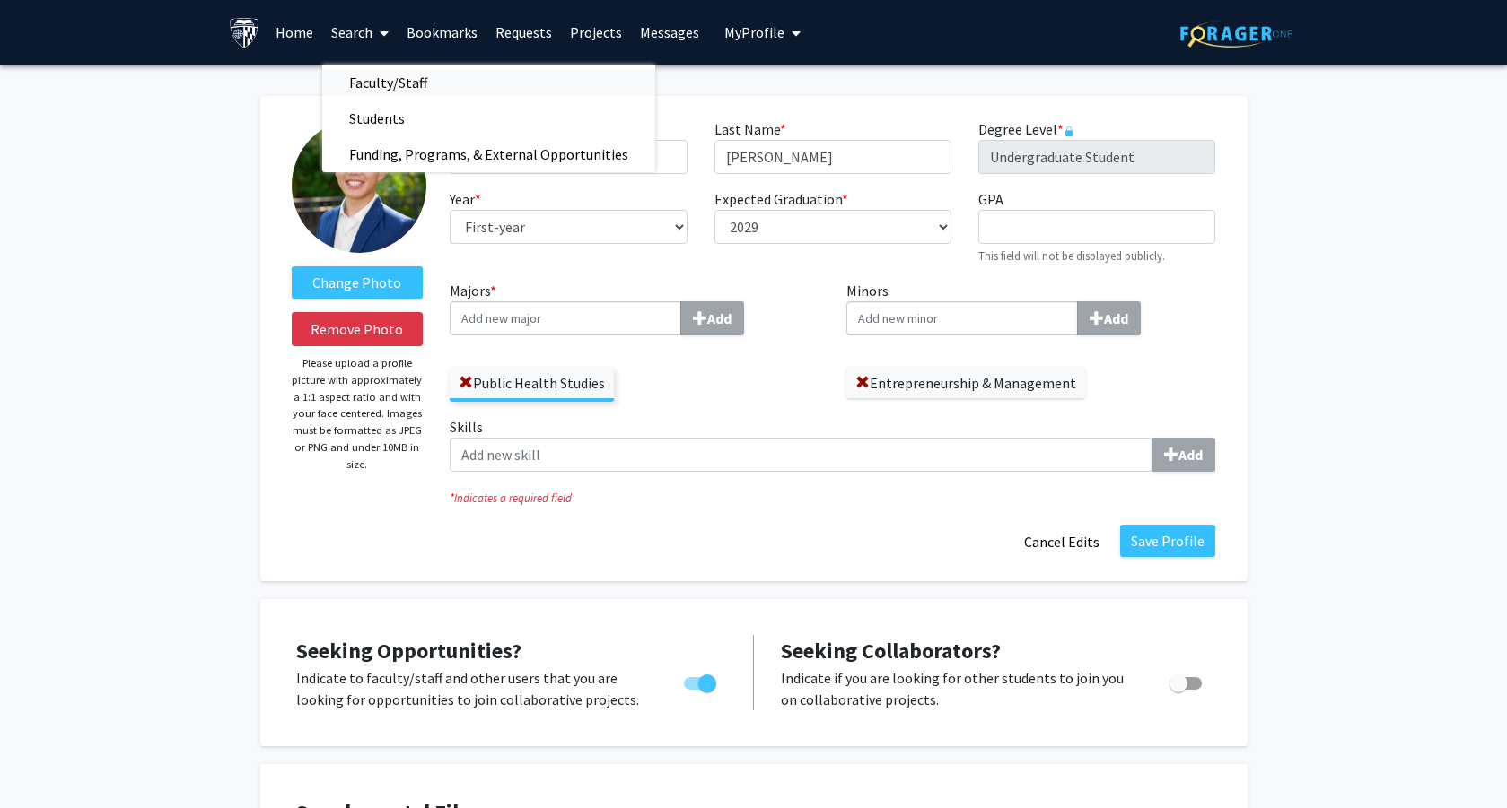
click at [366, 83] on span "Faculty/Staff" at bounding box center [388, 83] width 132 height 36
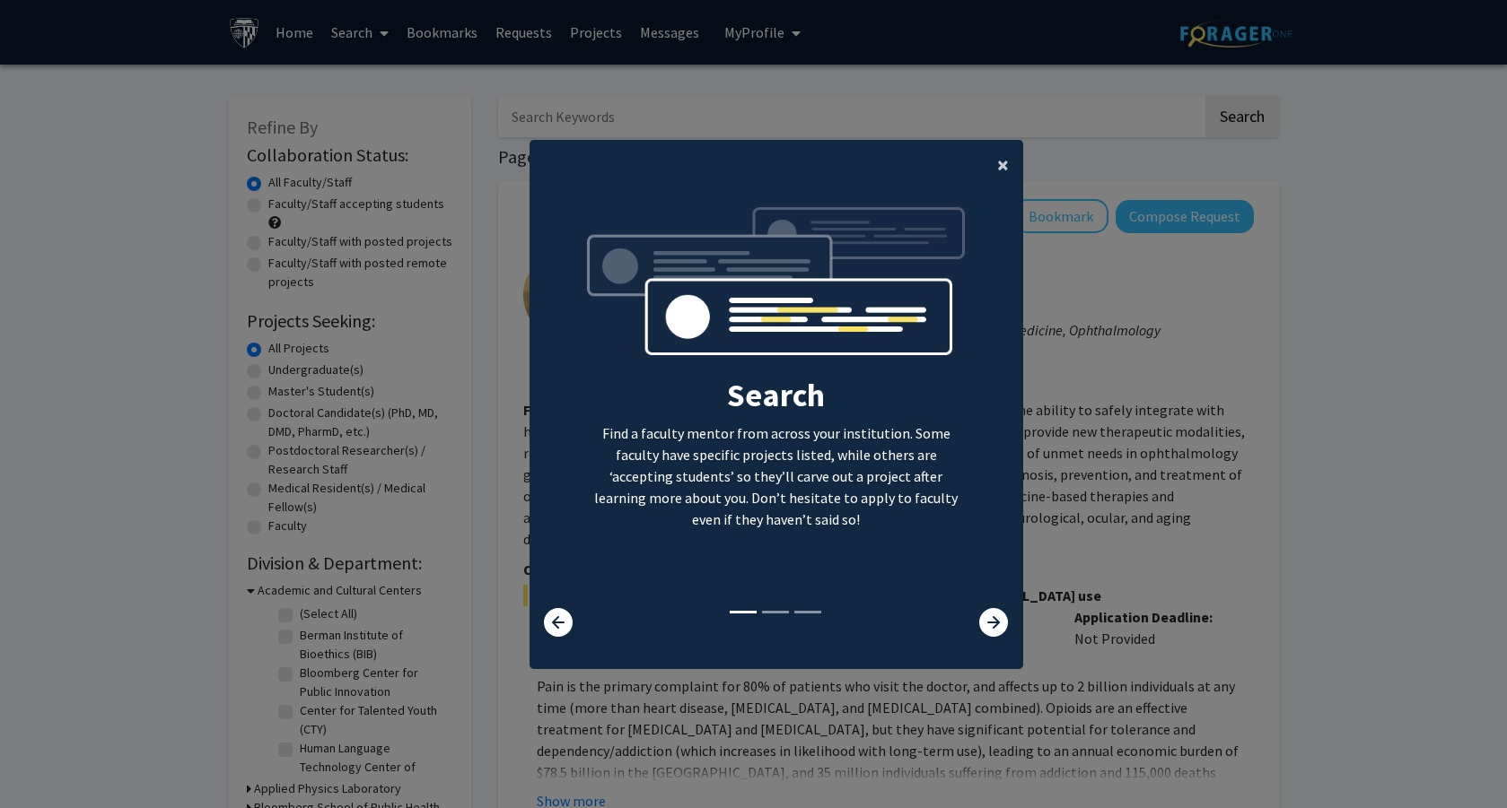
click at [1008, 158] on button "×" at bounding box center [1003, 165] width 40 height 50
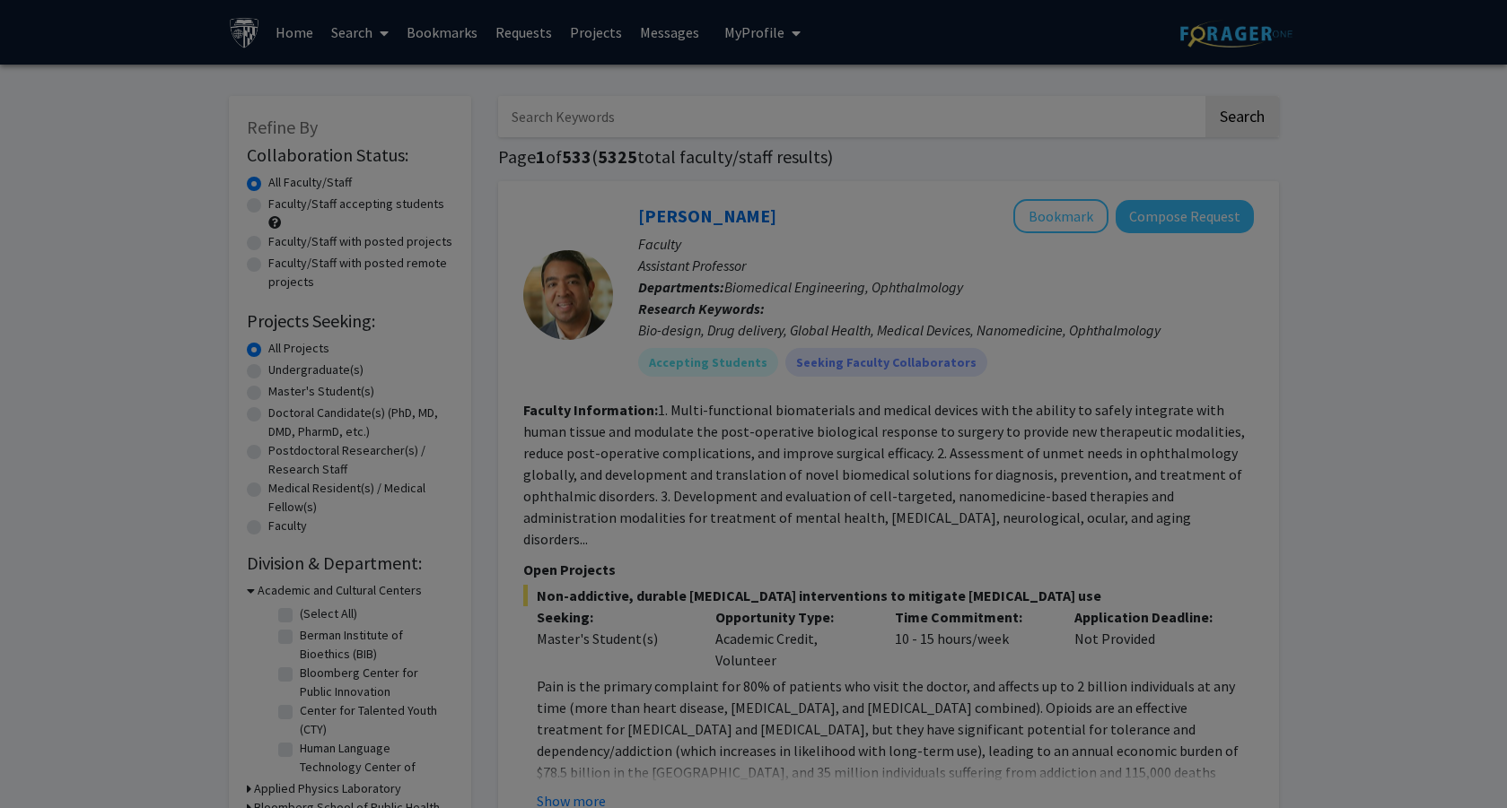
click at [1003, 161] on div "Search Find a faculty mentor from across your institution. Some faculty have sp…" at bounding box center [776, 216] width 492 height 404
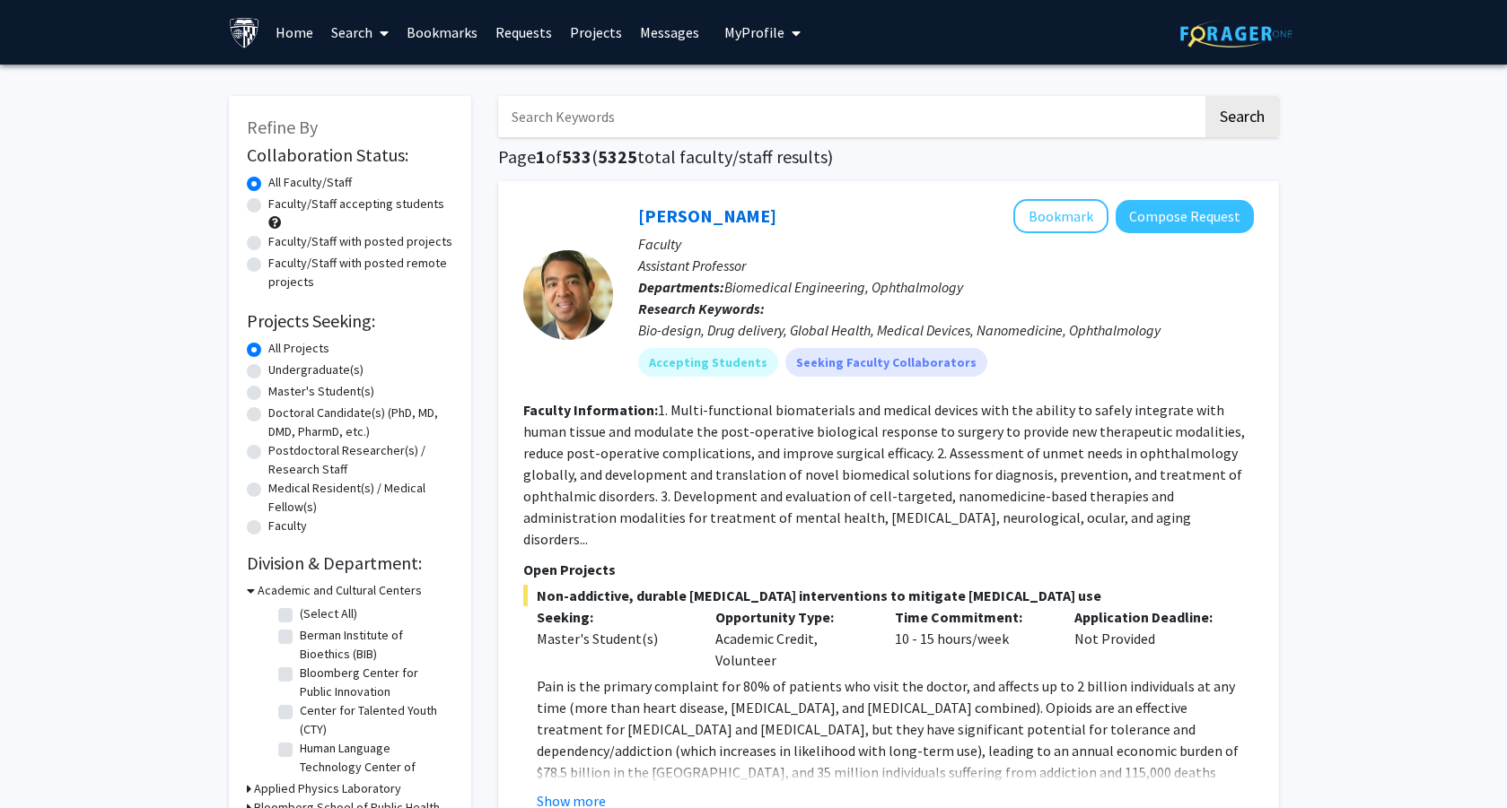
click at [796, 98] on input "Search Keywords" at bounding box center [850, 116] width 704 height 41
click at [1205, 96] on button "Search" at bounding box center [1242, 116] width 74 height 41
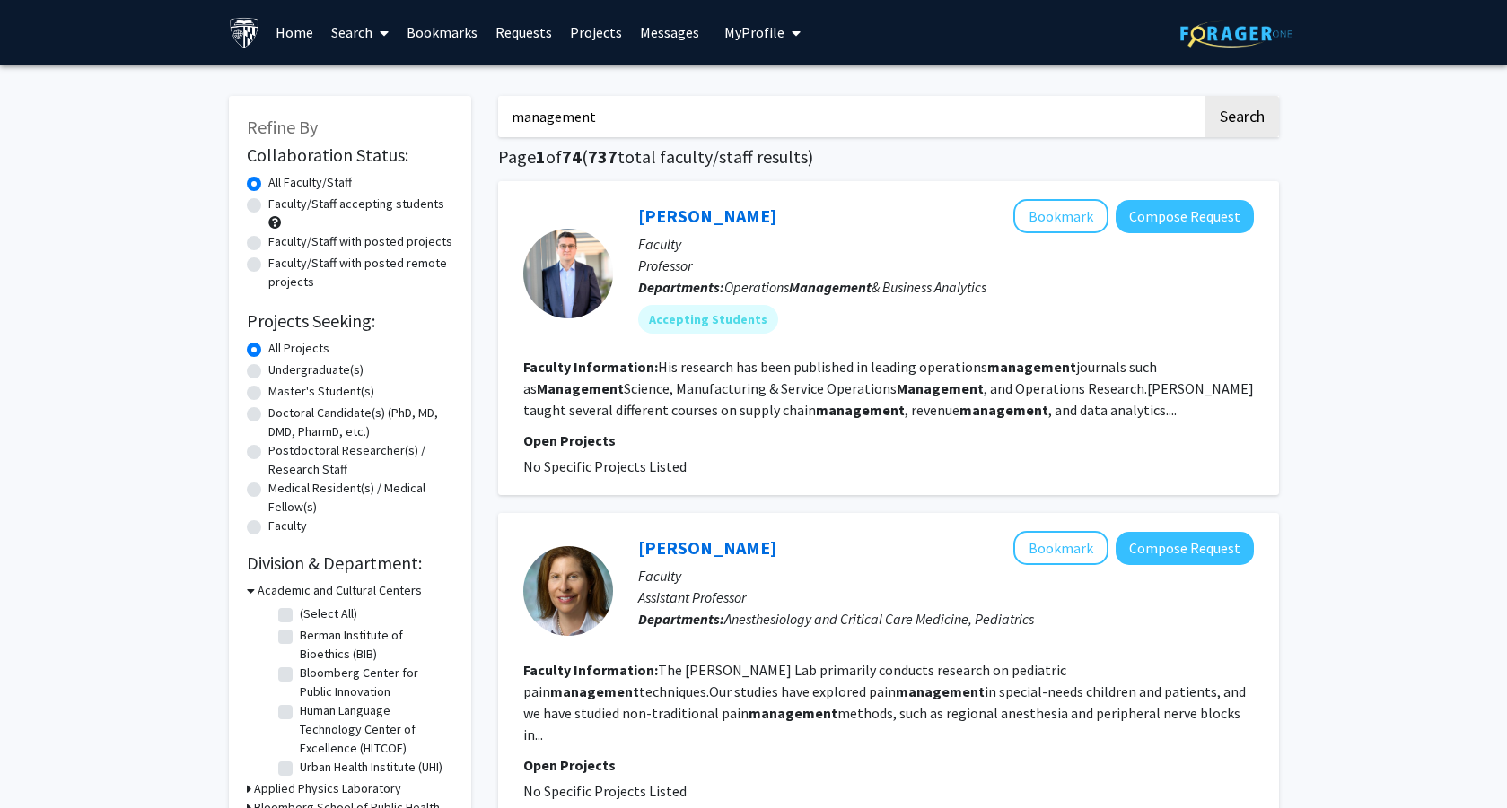
click at [784, 101] on input "management" at bounding box center [850, 116] width 704 height 41
type input "healthcare management"
click at [1205, 96] on button "Search" at bounding box center [1242, 116] width 74 height 41
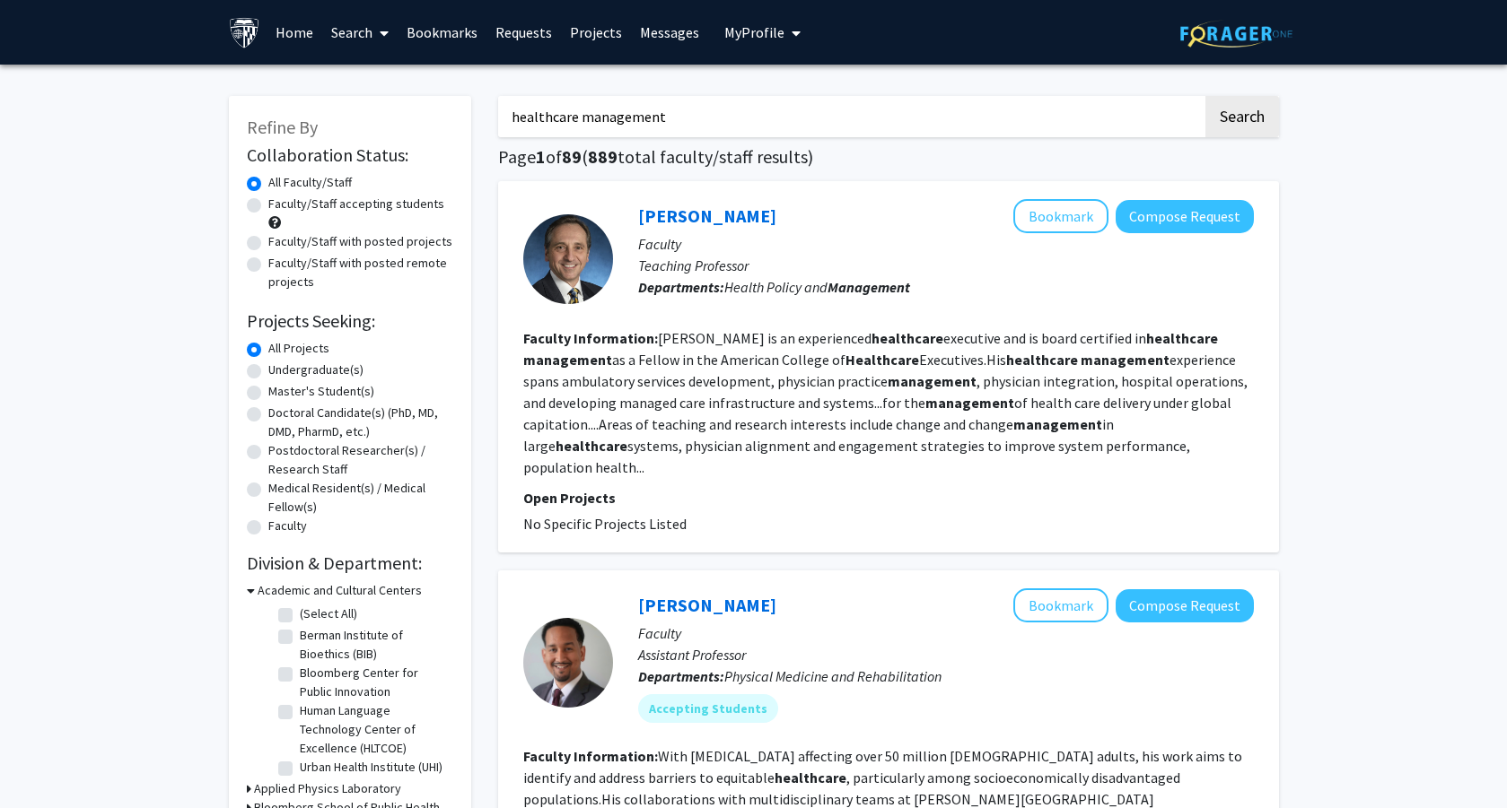
click at [301, 364] on label "Undergraduate(s)" at bounding box center [315, 370] width 95 height 19
click at [280, 364] on input "Undergraduate(s)" at bounding box center [274, 367] width 12 height 12
radio input "true"
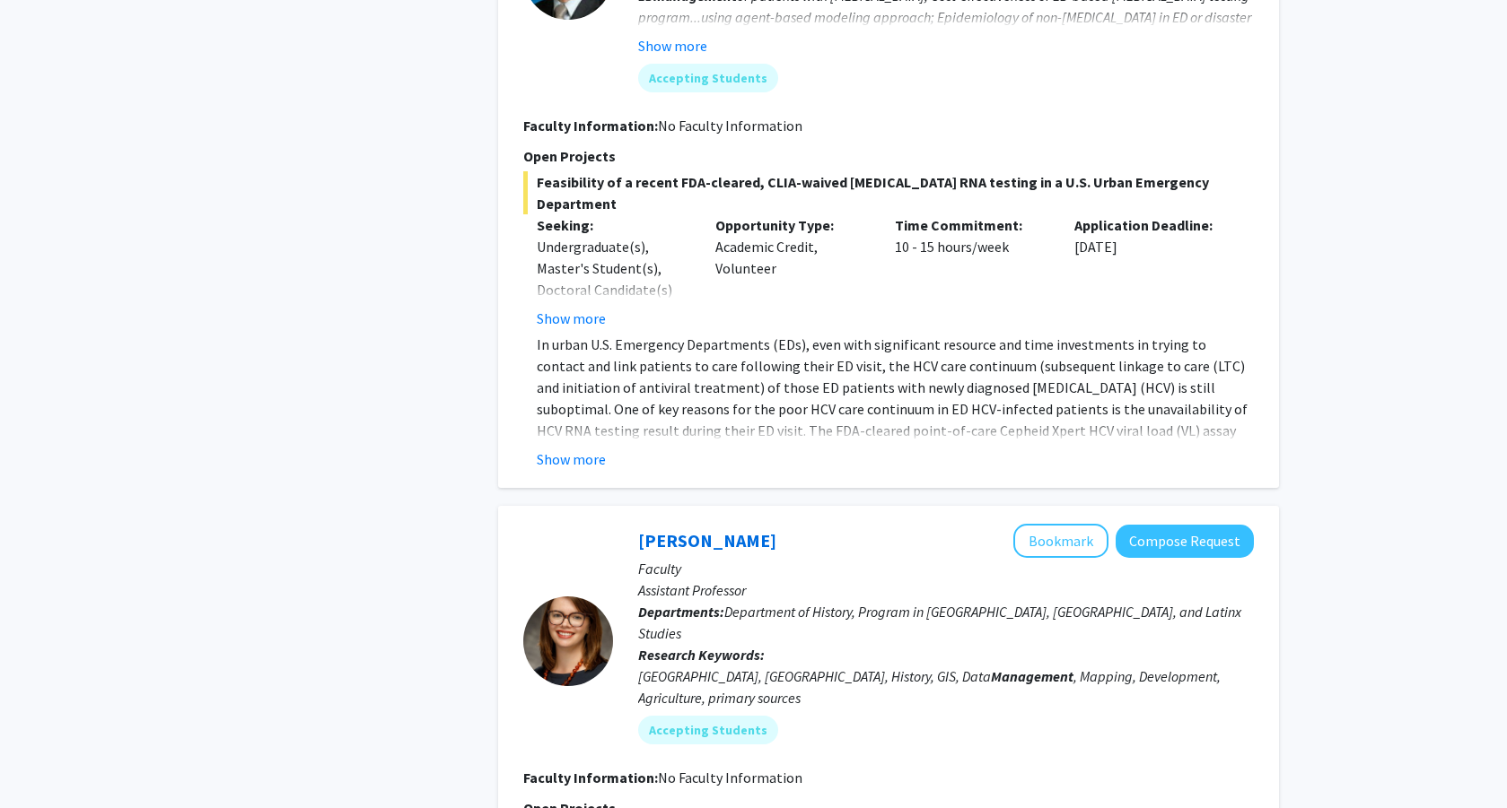
scroll to position [1575, 0]
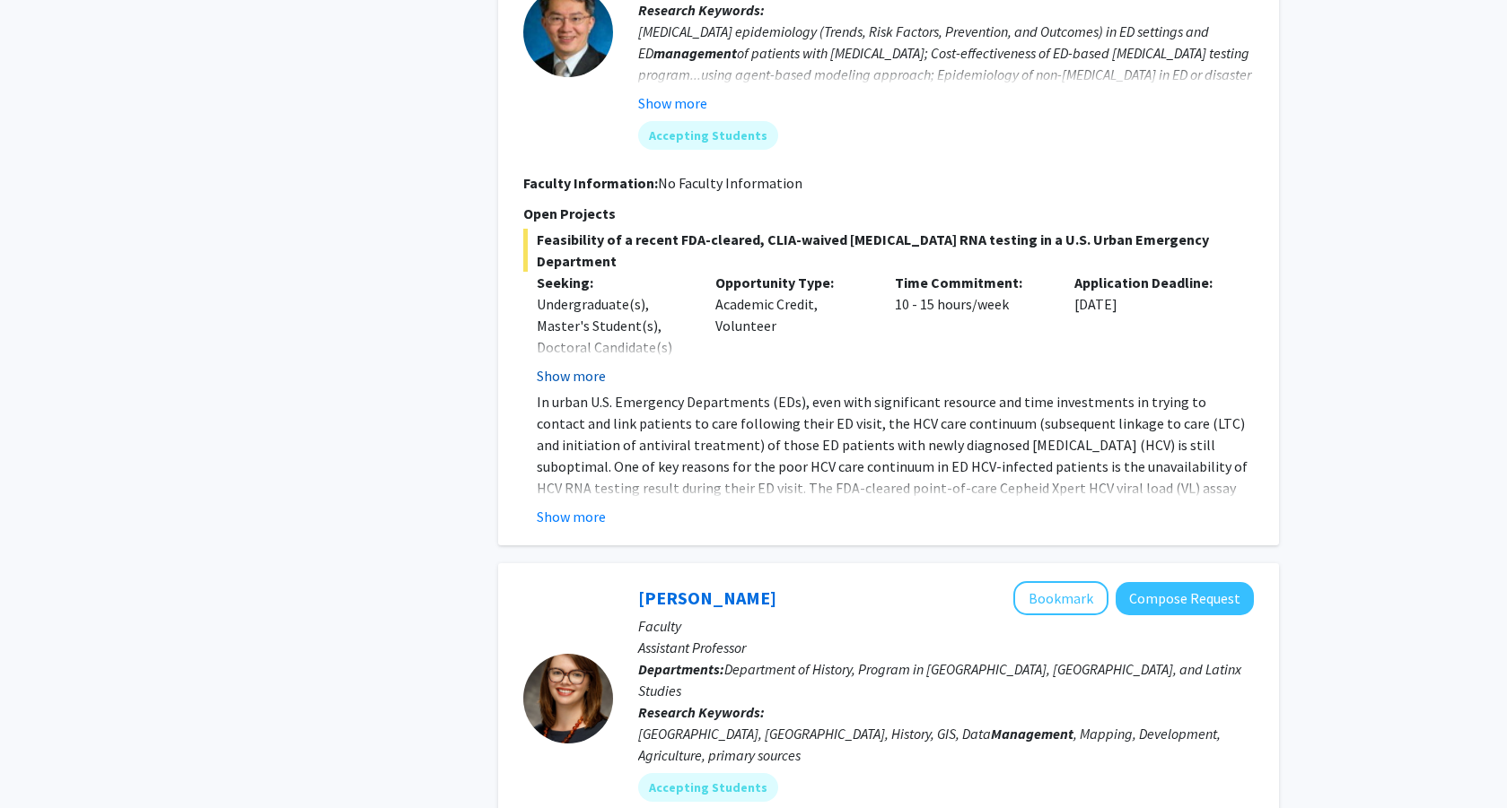
click at [575, 365] on button "Show more" at bounding box center [571, 376] width 69 height 22
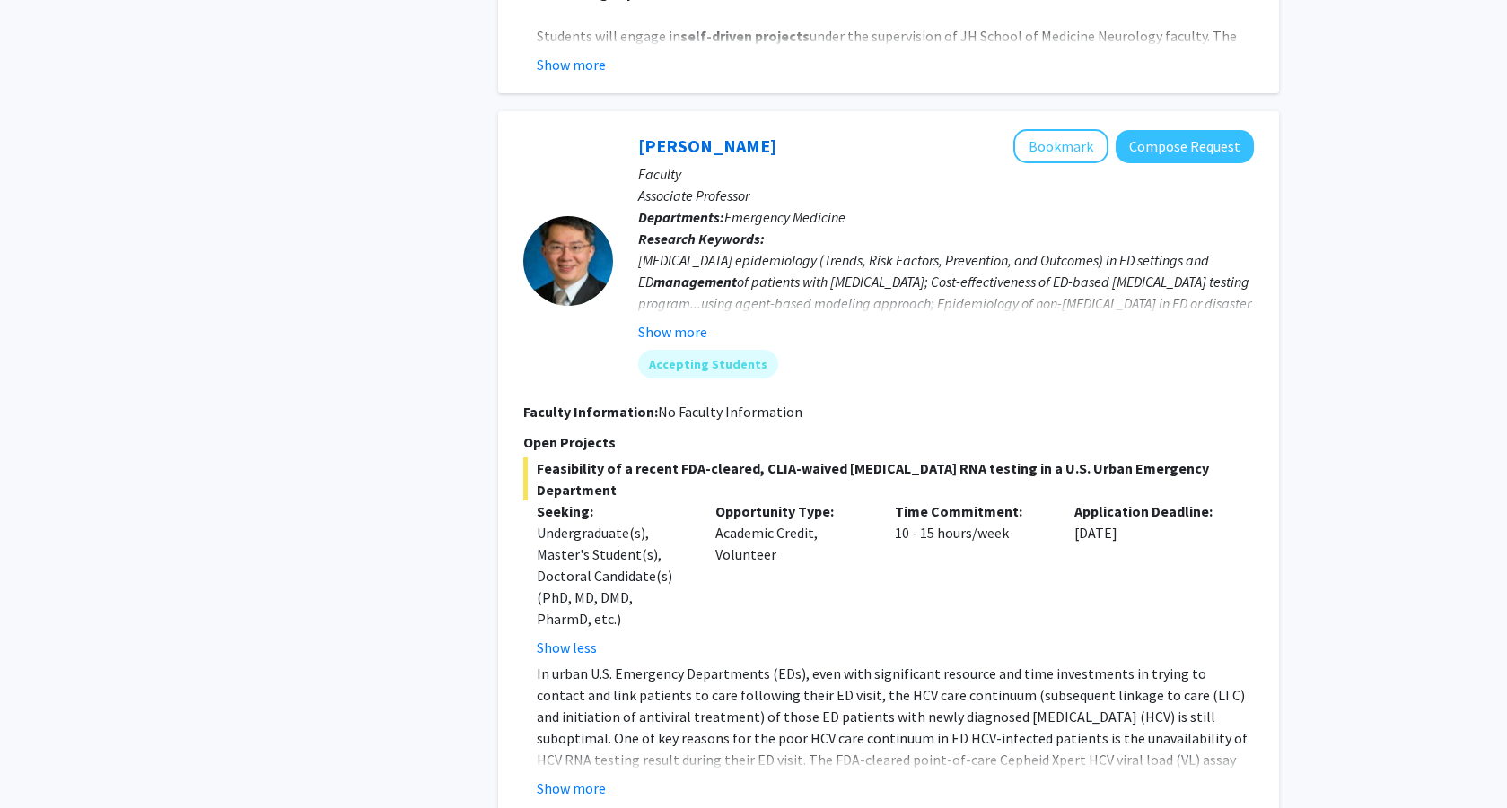
scroll to position [1292, 0]
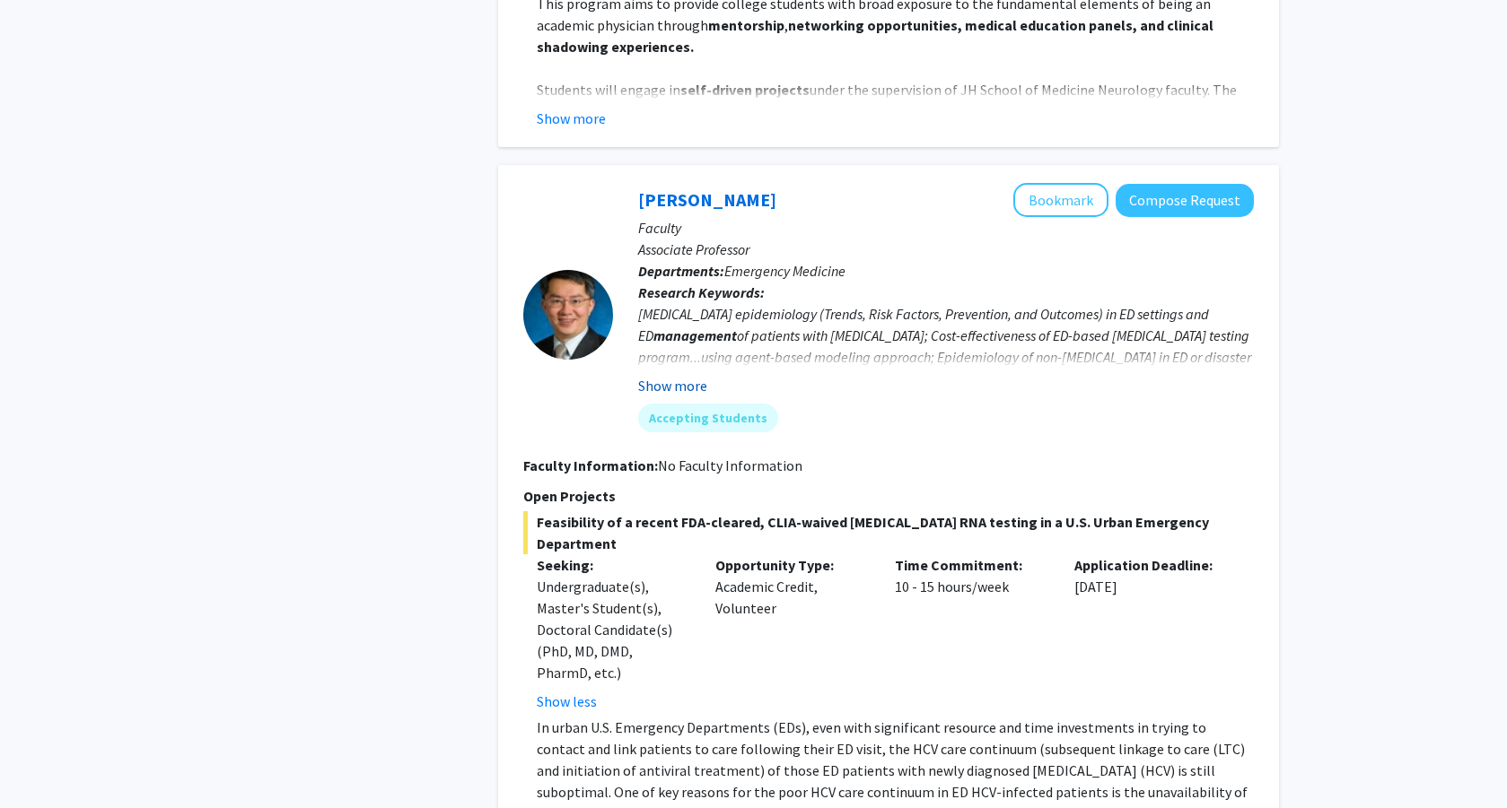
click at [675, 375] on button "Show more" at bounding box center [672, 386] width 69 height 22
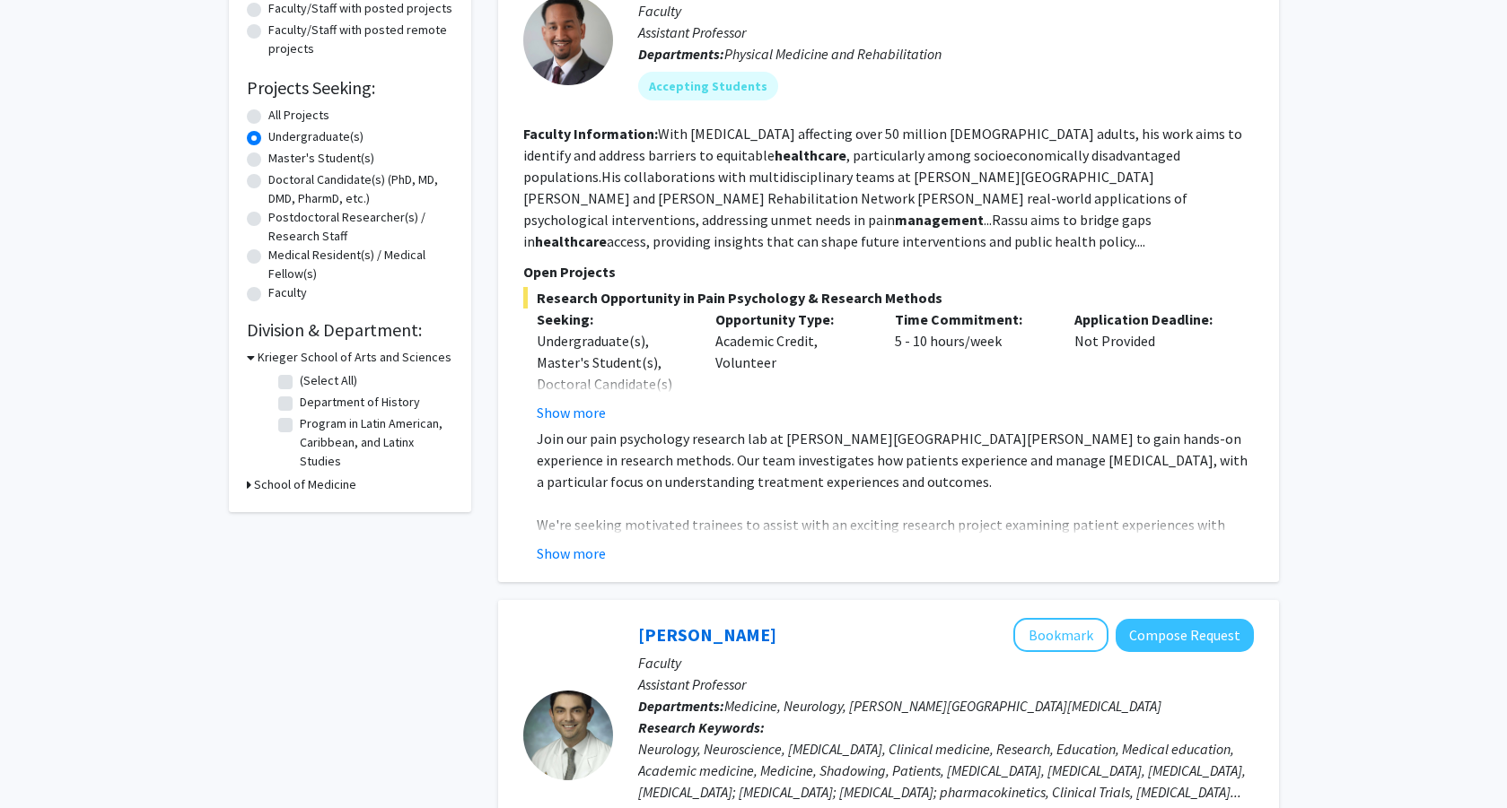
scroll to position [80, 0]
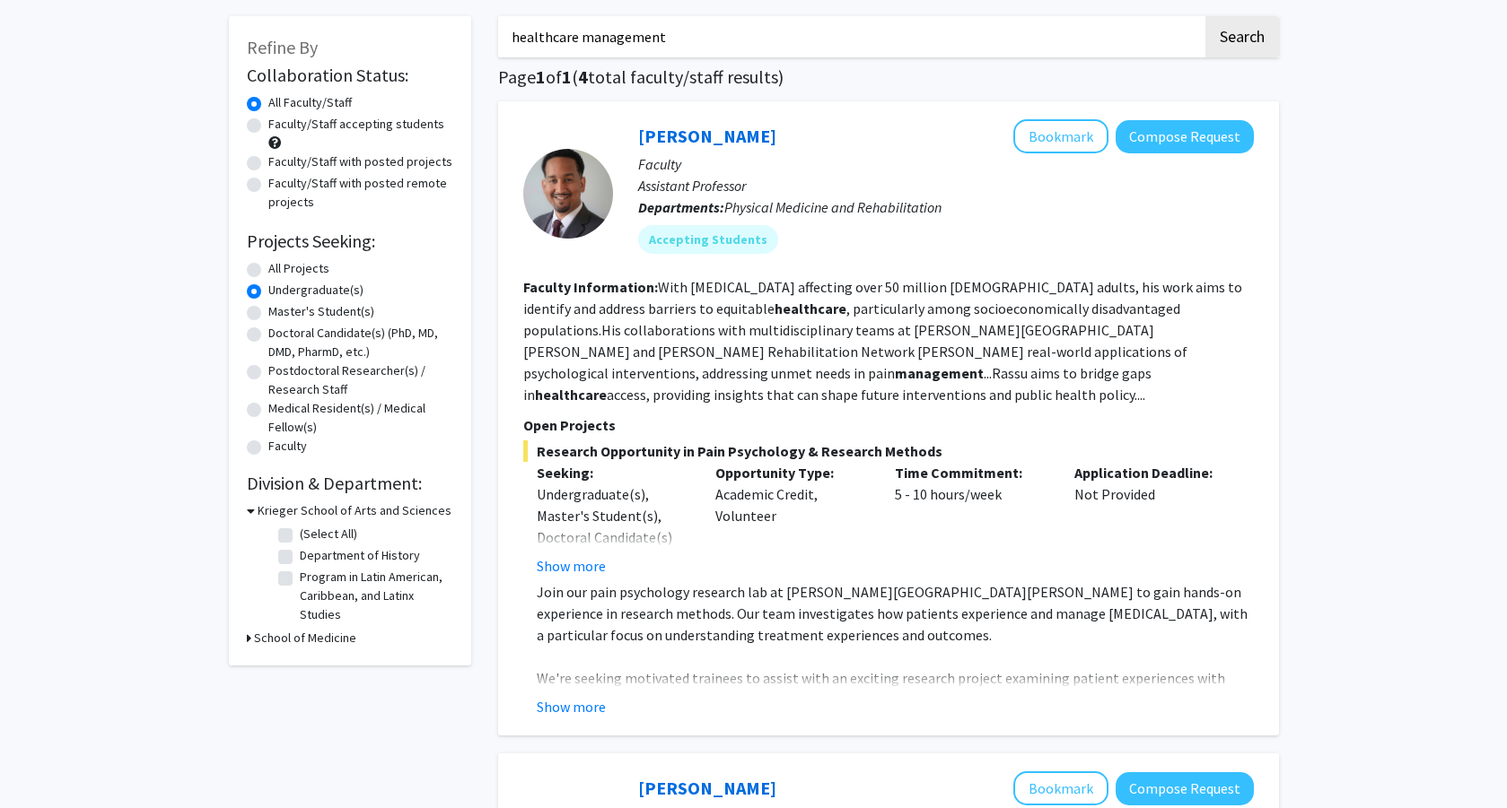
click at [566, 670] on fg-read-more "Join our pain psychology research lab at [PERSON_NAME][GEOGRAPHIC_DATA][PERSON_…" at bounding box center [888, 649] width 730 height 136
click at [570, 696] on button "Show more" at bounding box center [571, 707] width 69 height 22
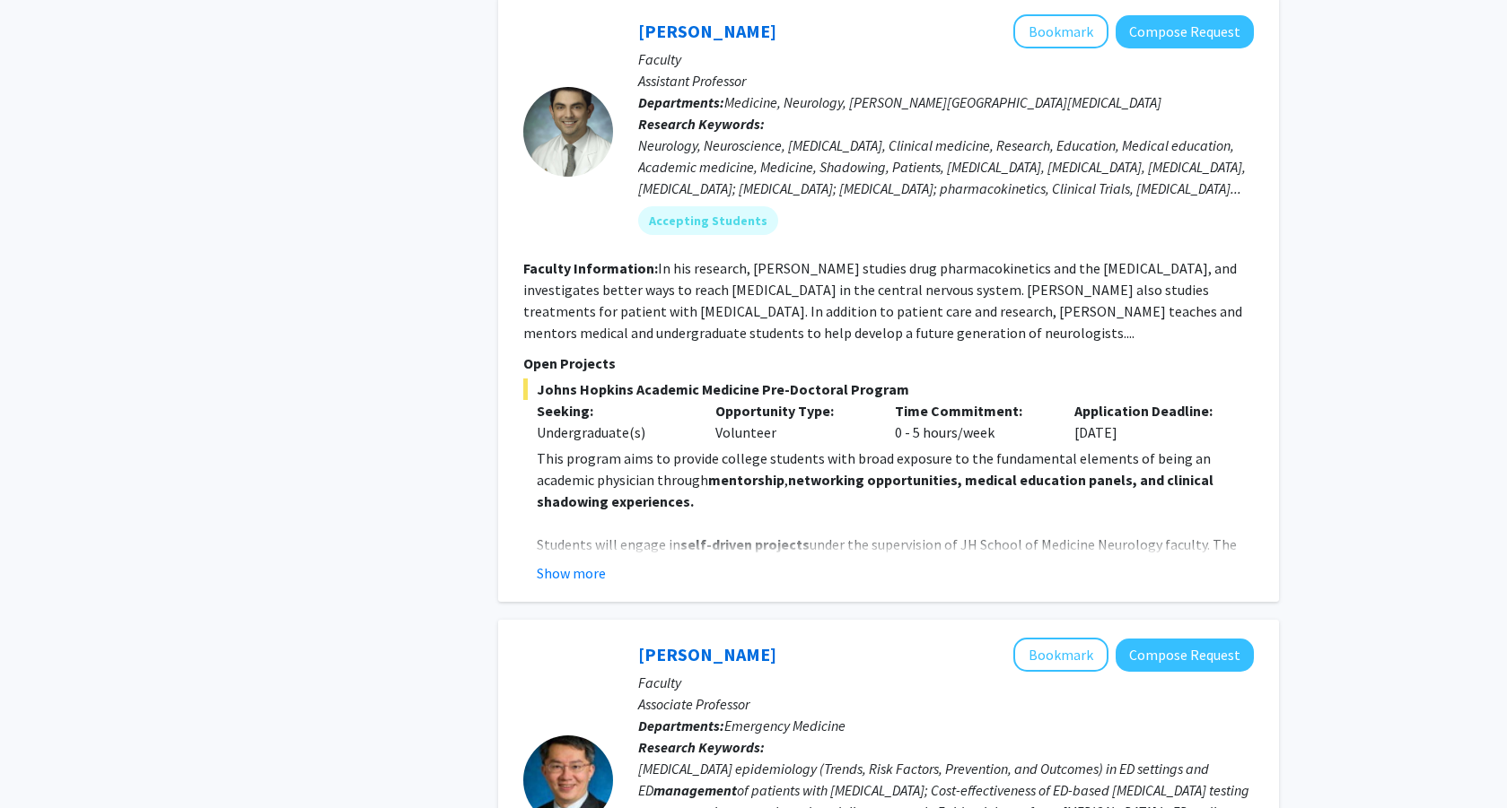
scroll to position [1199, 0]
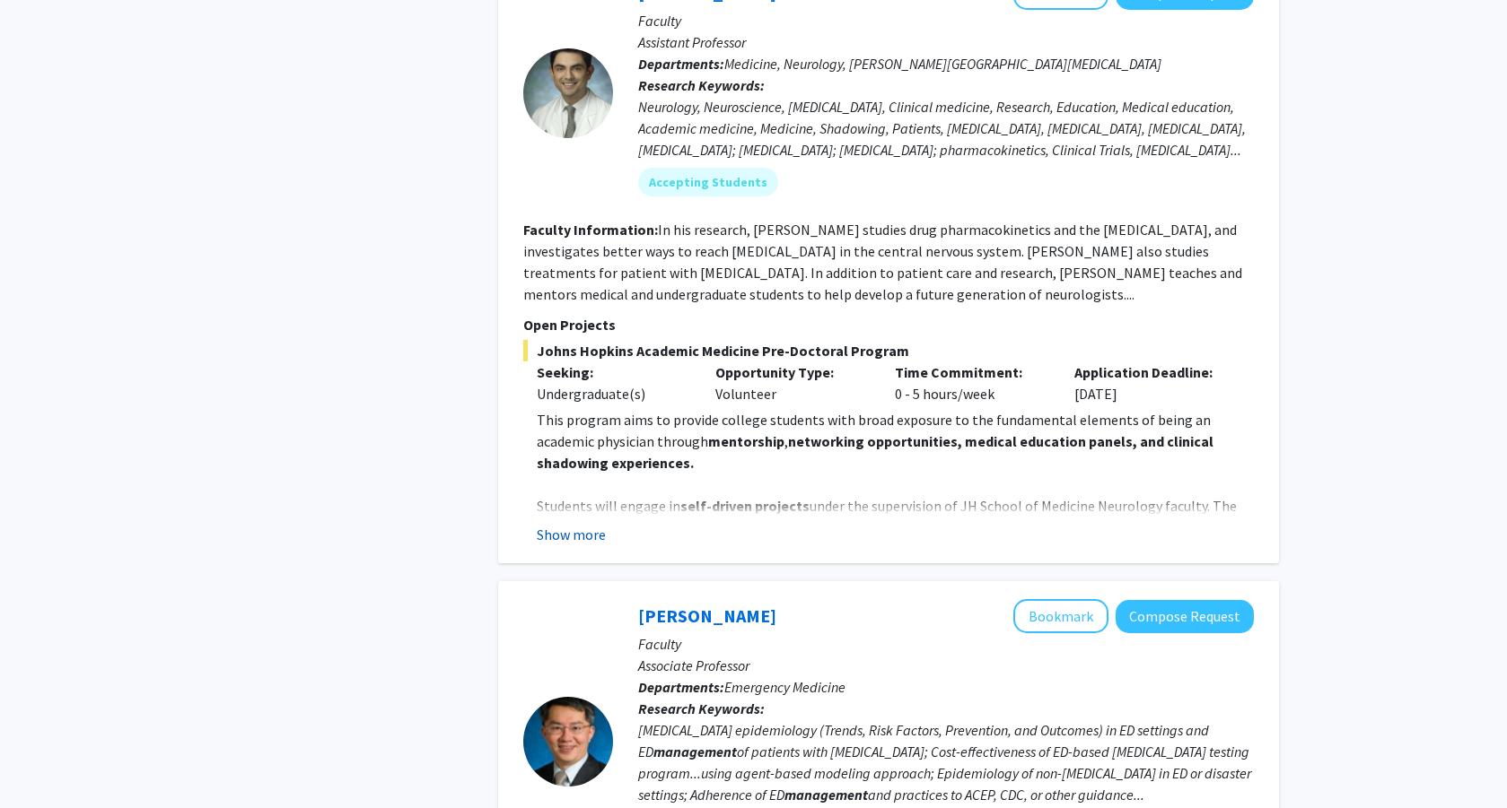
click at [564, 524] on button "Show more" at bounding box center [571, 535] width 69 height 22
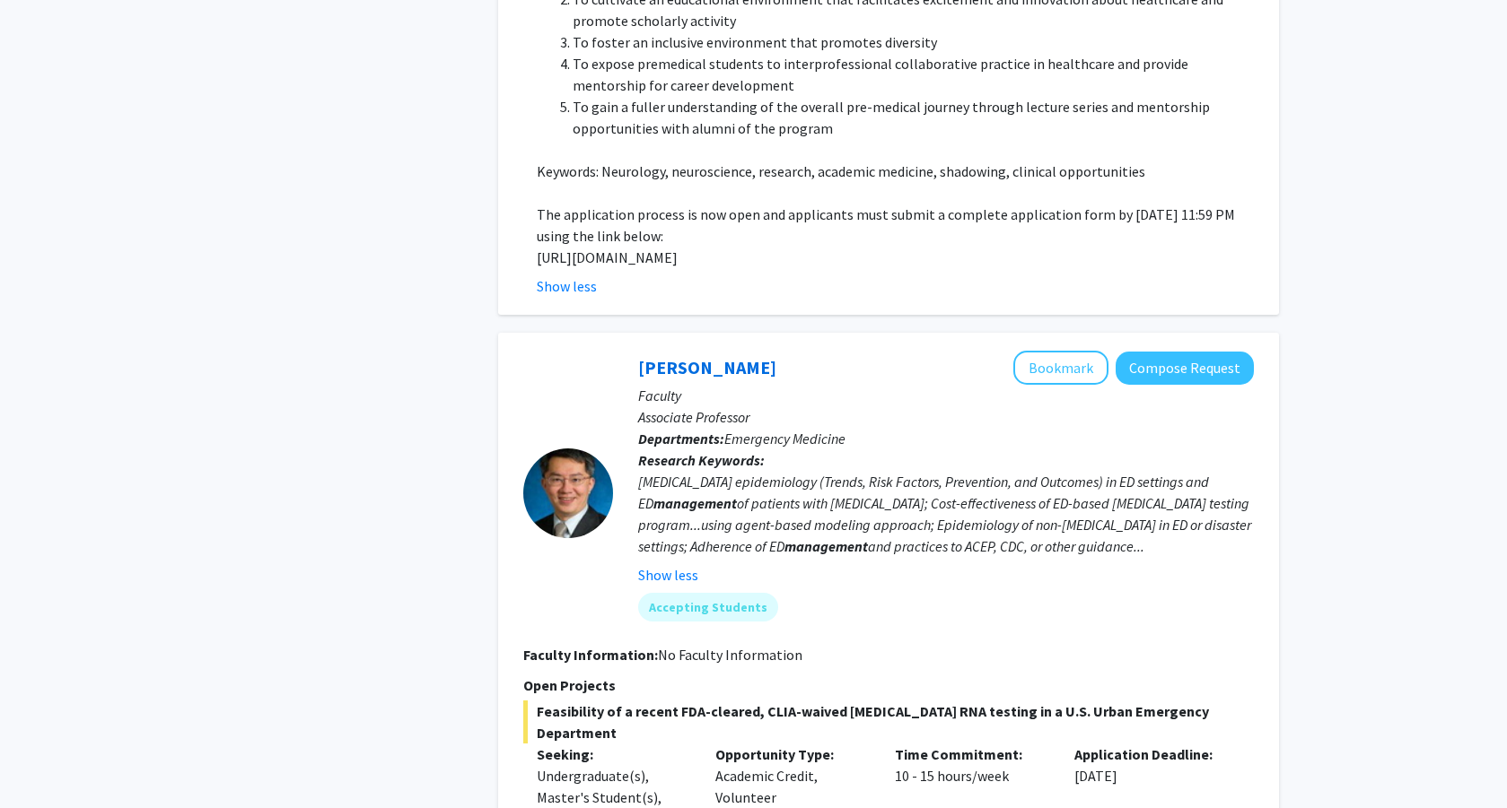
scroll to position [2662, 0]
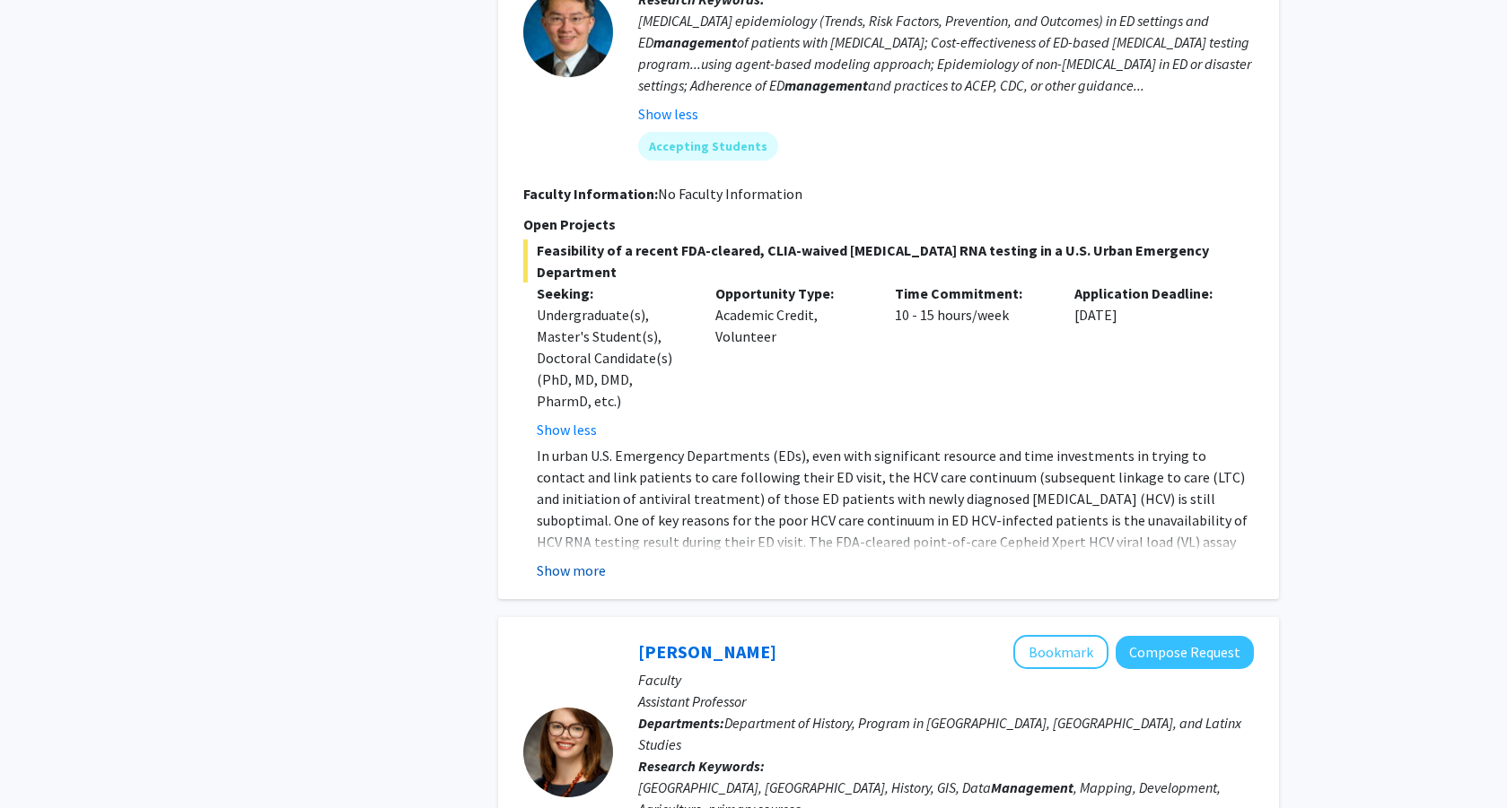
click at [553, 560] on button "Show more" at bounding box center [571, 571] width 69 height 22
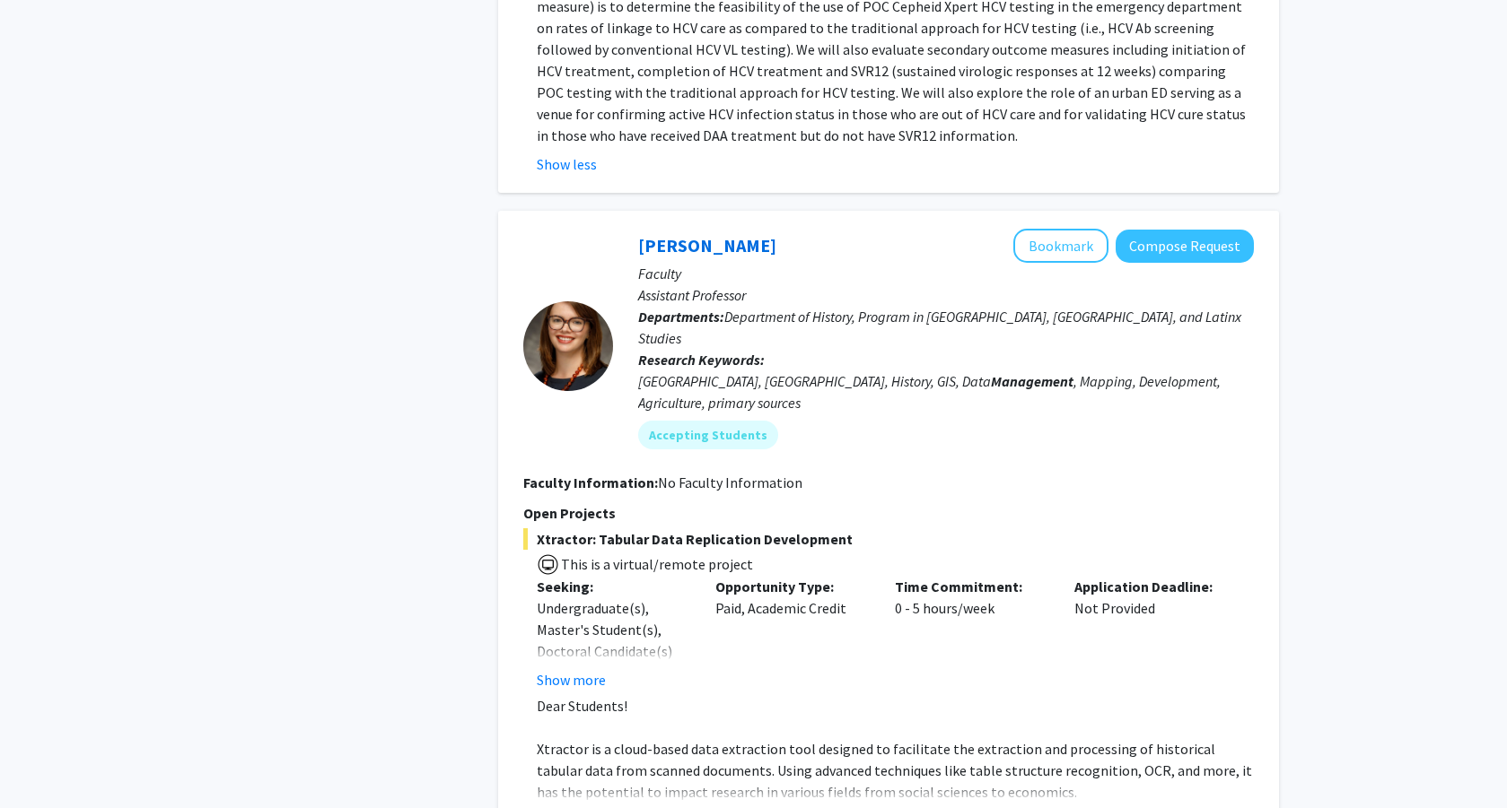
scroll to position [3481, 0]
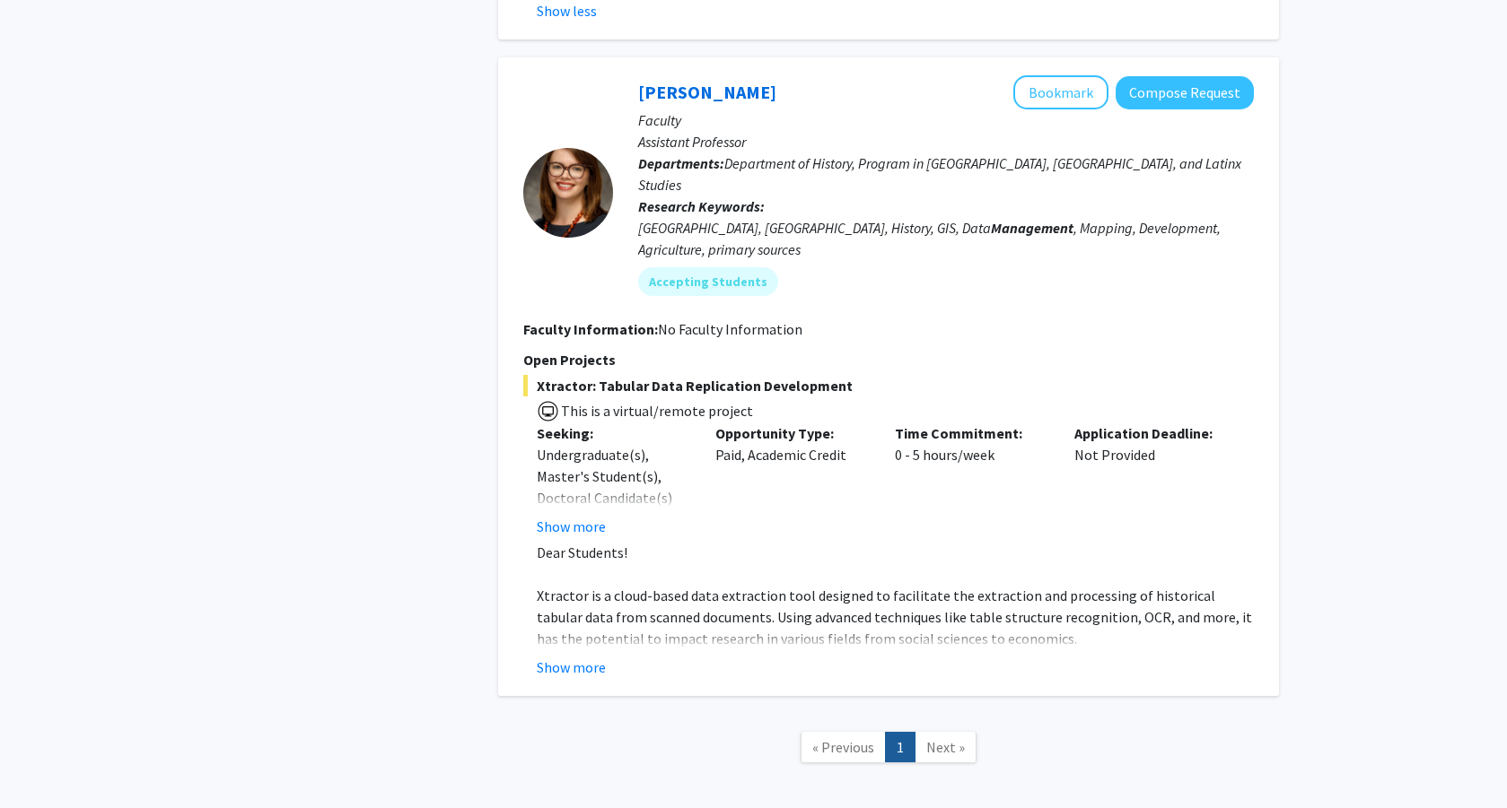
click at [565, 592] on div "[PERSON_NAME] Bookmark Compose Request Faculty Assistant Professor Departments:…" at bounding box center [888, 376] width 781 height 639
click at [561, 657] on button "Show more" at bounding box center [571, 668] width 69 height 22
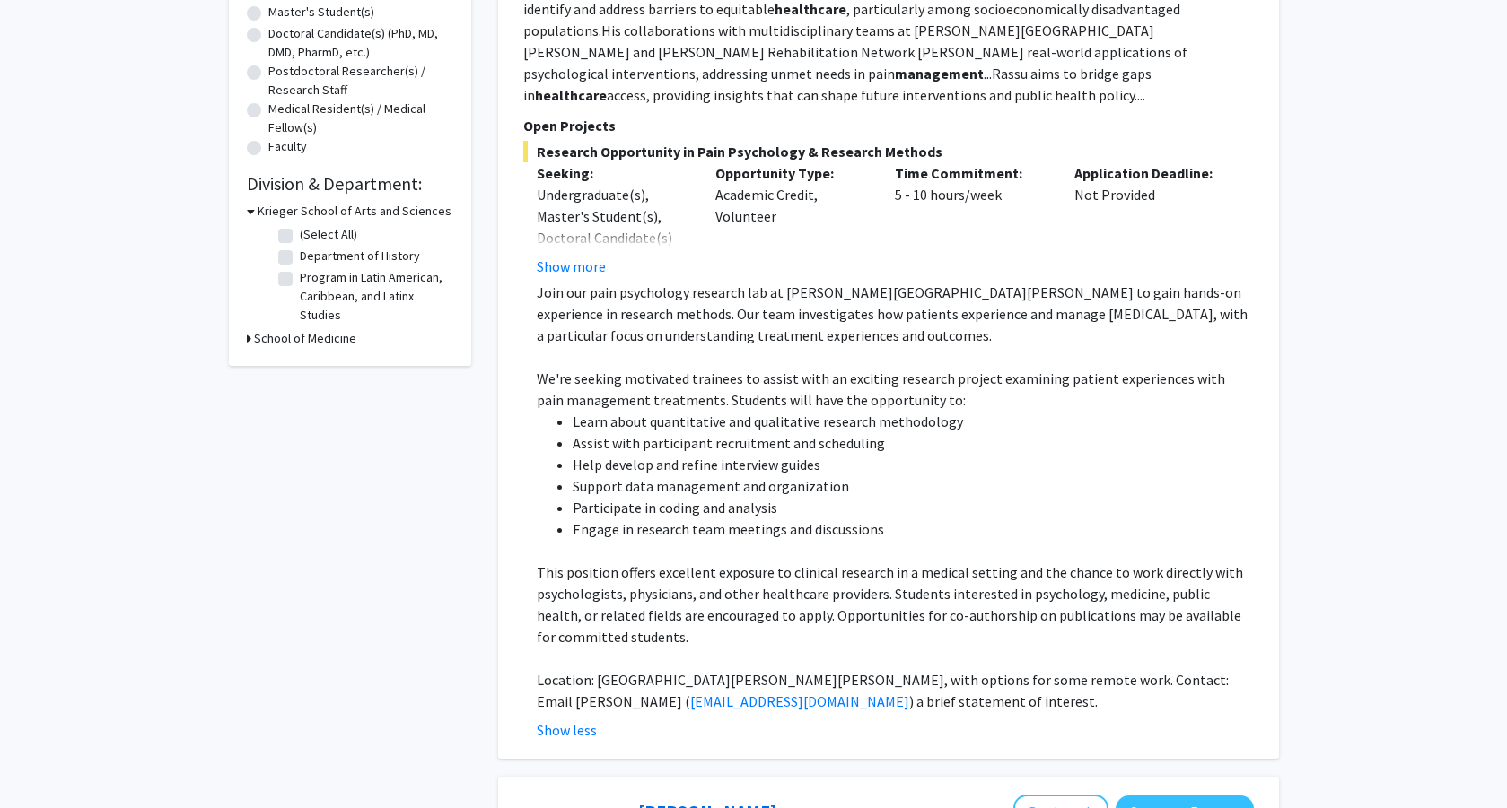
scroll to position [0, 0]
